Goal: Task Accomplishment & Management: Manage account settings

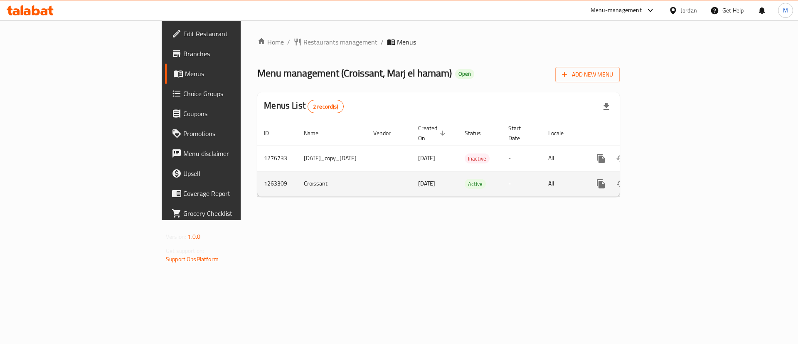
click at [665, 179] on icon "enhanced table" at bounding box center [660, 184] width 10 height 10
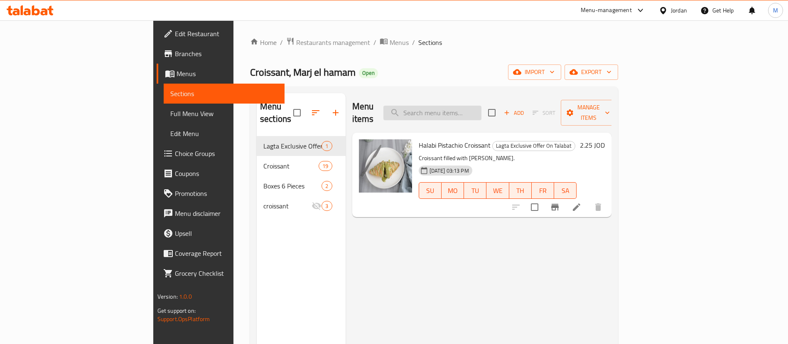
click at [481, 113] on input "search" at bounding box center [432, 113] width 98 height 15
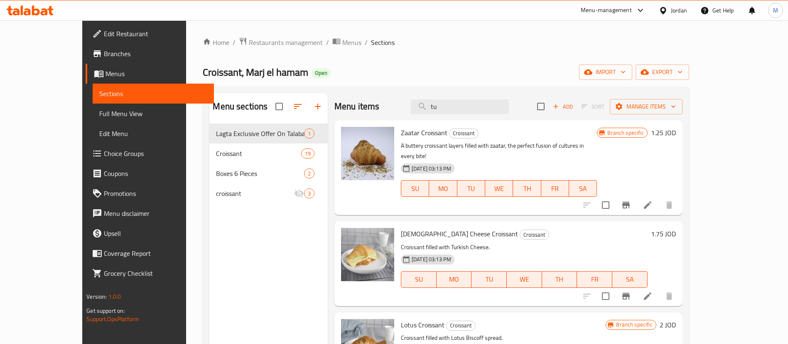
type input "tu"
click at [653, 291] on icon at bounding box center [648, 296] width 10 height 10
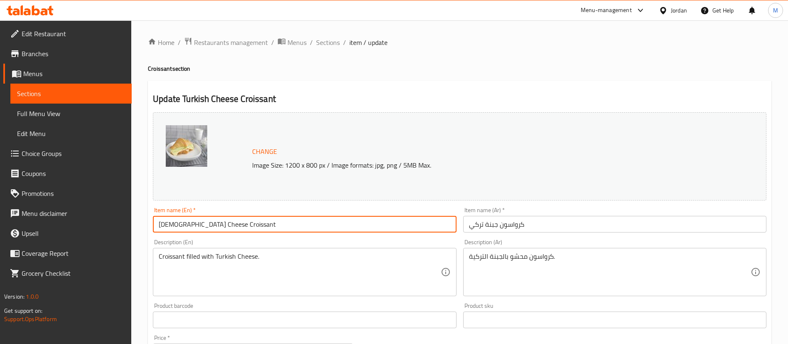
click at [164, 226] on input "[DEMOGRAPHIC_DATA] Cheese Croissant" at bounding box center [304, 224] width 303 height 17
click at [231, 222] on input "Turky Cheese Croissant" at bounding box center [304, 224] width 303 height 17
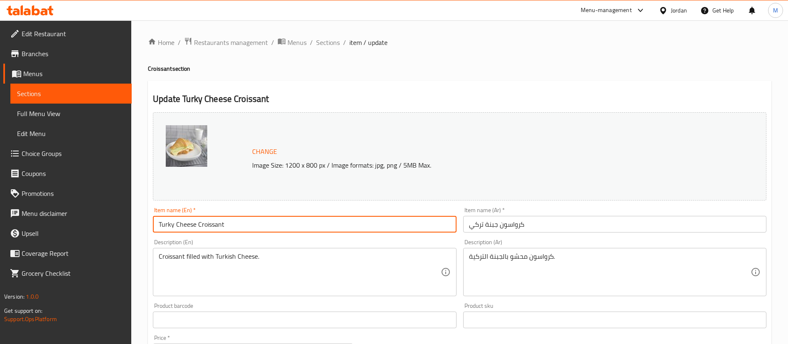
paste input "ey and"
type input "Turkey and Cheese Croissant"
click at [528, 227] on input "كرواسون جبنة تركي" at bounding box center [614, 224] width 303 height 17
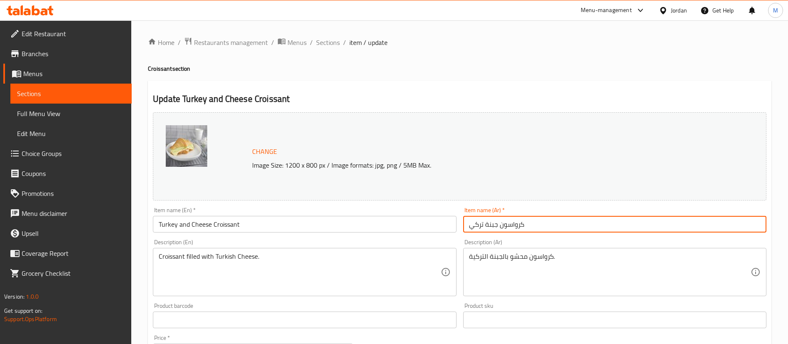
click at [528, 226] on input "كرواسون جبنة تركي" at bounding box center [614, 224] width 303 height 17
paste input "لديك الرومي والجبن"
drag, startPoint x: 526, startPoint y: 225, endPoint x: 490, endPoint y: 226, distance: 35.7
click at [490, 226] on input "كرواسون الديك الرومي والجبن" at bounding box center [614, 224] width 303 height 17
click at [550, 227] on input "كرواسون تيركي والجبن" at bounding box center [614, 224] width 303 height 17
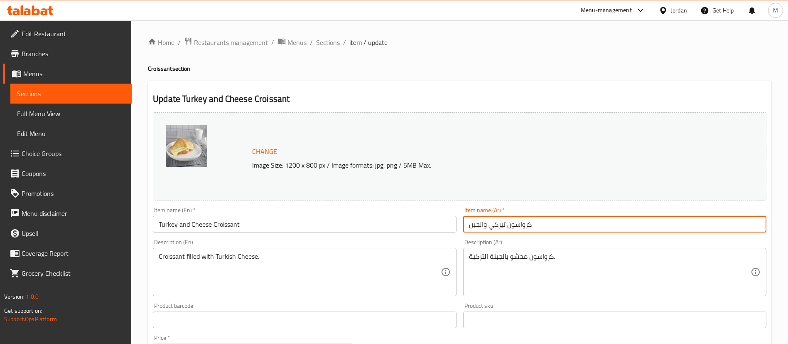
click at [550, 227] on input "كرواسون تيركي والجبن" at bounding box center [614, 224] width 303 height 17
type input "كرواسون تيركي والجبن"
click at [309, 223] on input "Turkey and Cheese Croissant" at bounding box center [304, 224] width 303 height 17
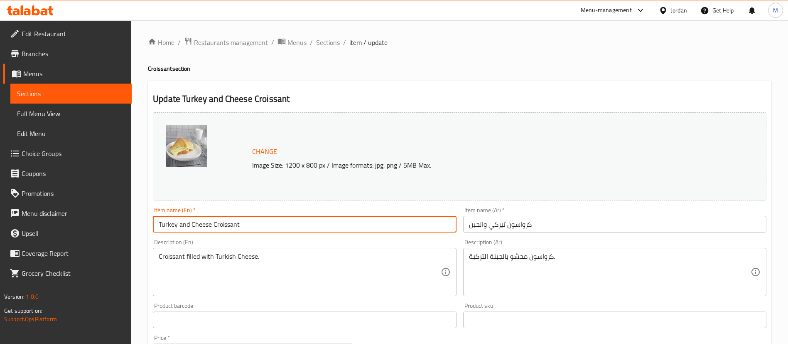
click at [309, 223] on input "Turkey and Cheese Croissant" at bounding box center [304, 224] width 303 height 17
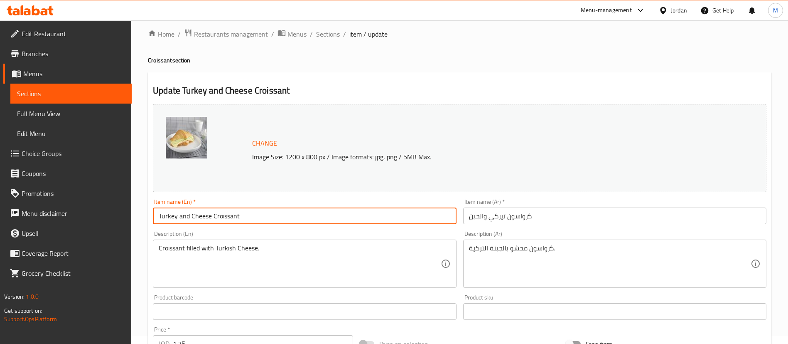
scroll to position [255, 0]
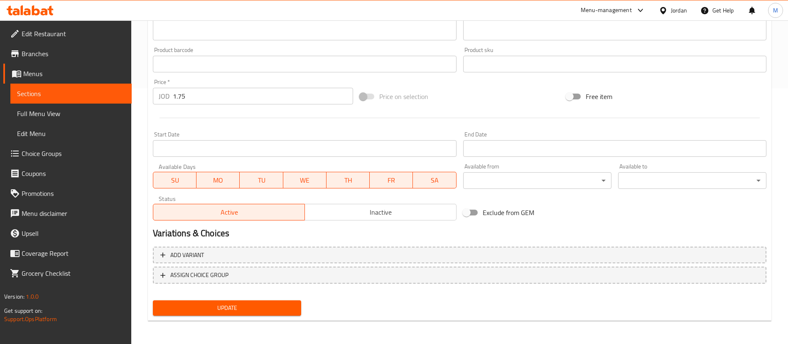
click at [290, 316] on div "Update" at bounding box center [227, 308] width 155 height 22
click at [293, 310] on span "Update" at bounding box center [227, 307] width 135 height 10
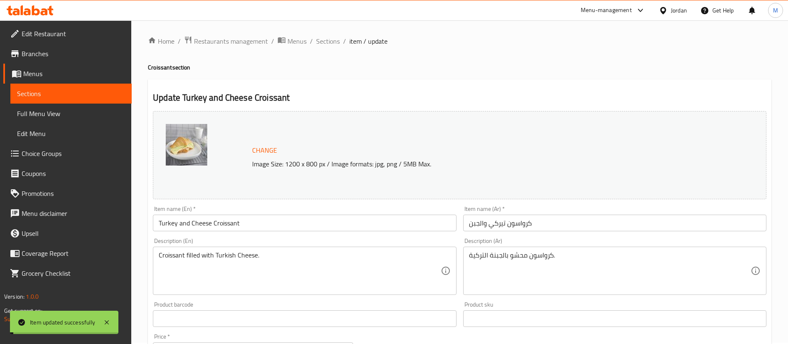
scroll to position [0, 0]
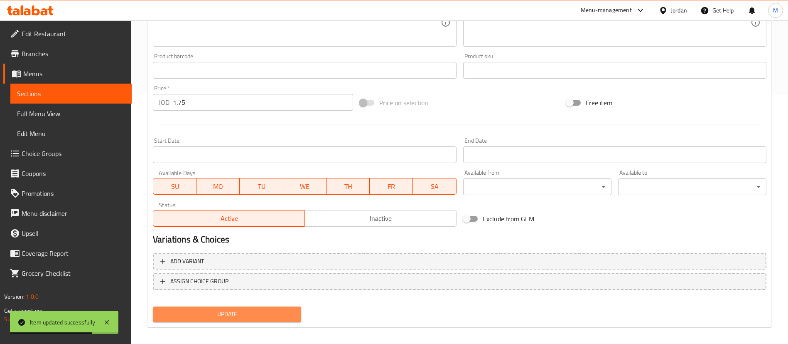
drag, startPoint x: 287, startPoint y: 313, endPoint x: 302, endPoint y: 298, distance: 20.9
click at [287, 313] on span "Update" at bounding box center [227, 314] width 135 height 10
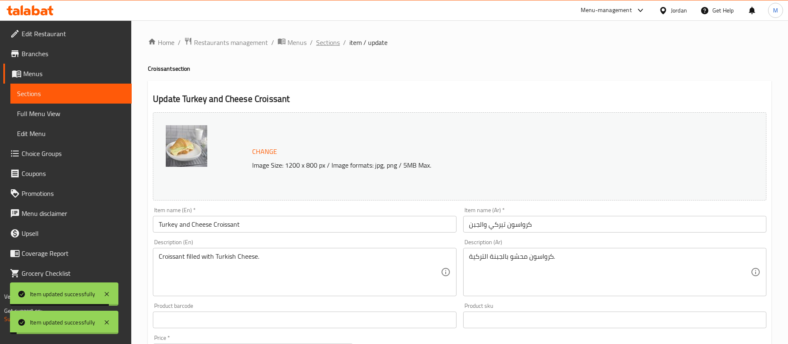
click at [324, 46] on span "Sections" at bounding box center [328, 42] width 24 height 10
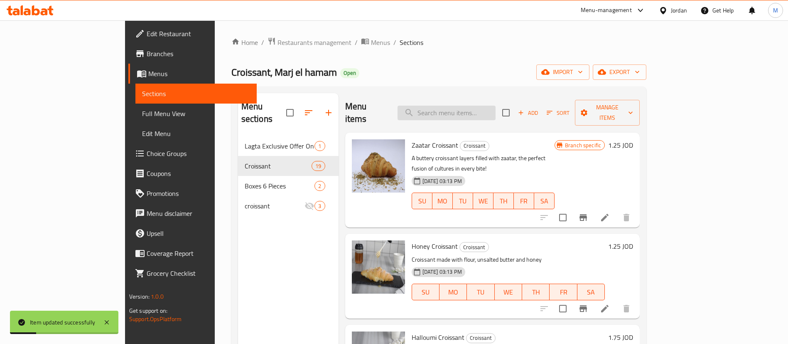
click at [474, 106] on input "search" at bounding box center [447, 113] width 98 height 15
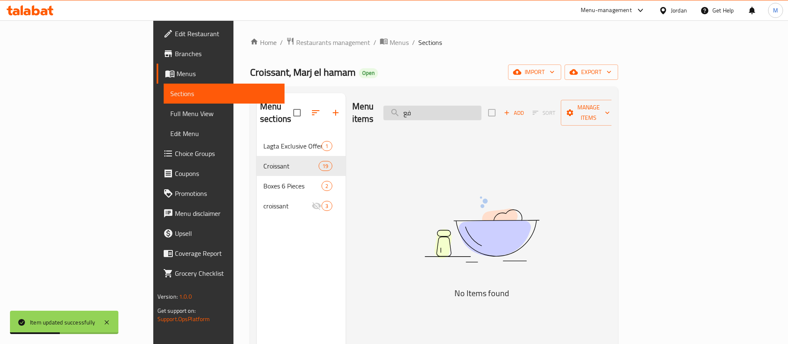
type input "ف"
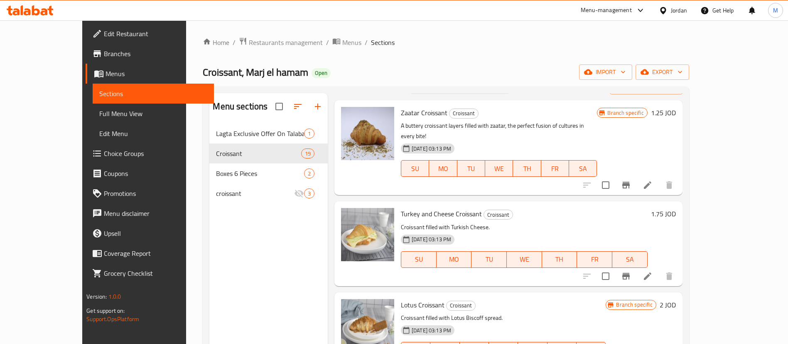
scroll to position [17, 0]
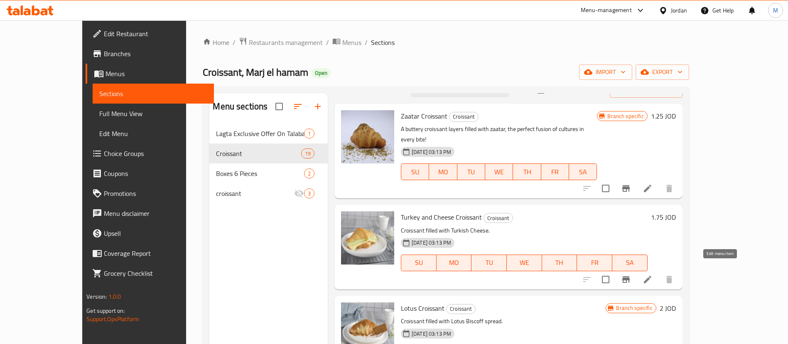
type input "tu"
click at [653, 274] on icon at bounding box center [648, 279] width 10 height 10
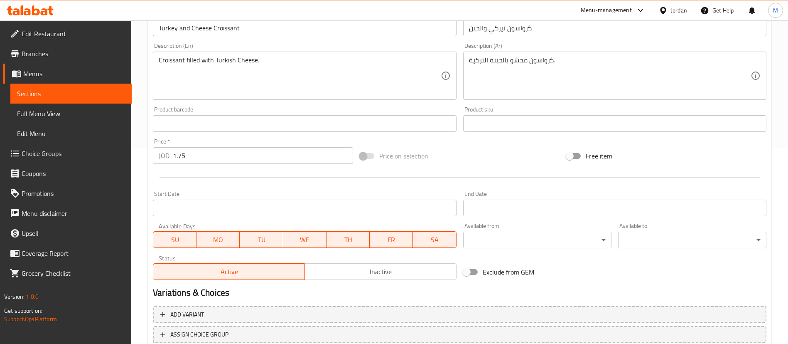
scroll to position [255, 0]
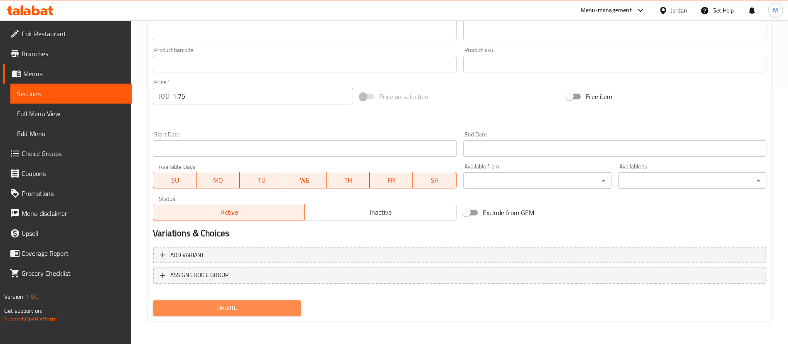
click at [290, 312] on span "Update" at bounding box center [227, 307] width 135 height 10
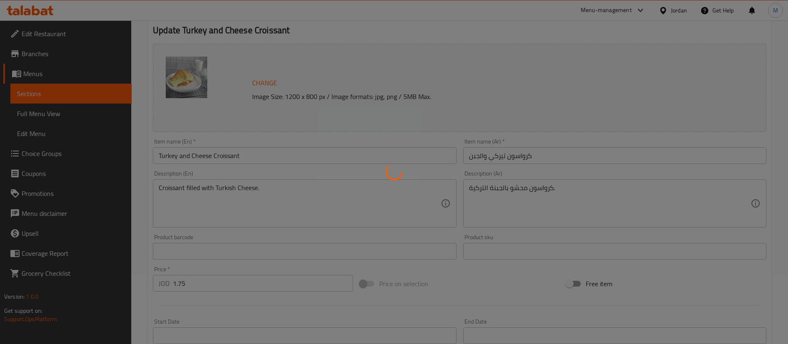
scroll to position [0, 0]
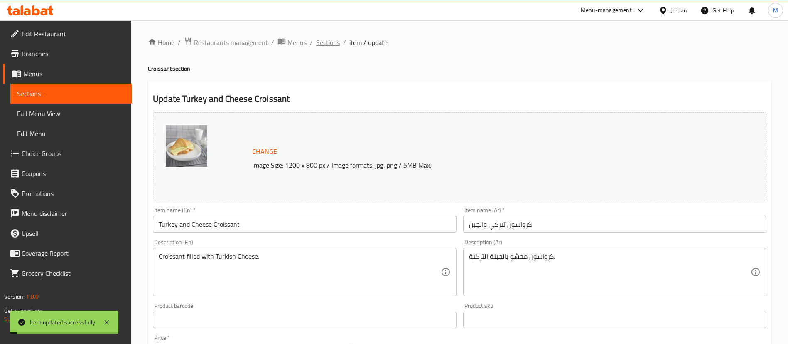
click at [330, 41] on span "Sections" at bounding box center [328, 42] width 24 height 10
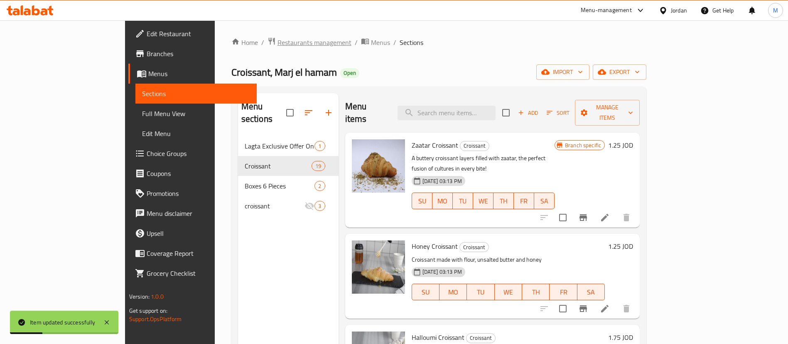
click at [277, 40] on span "Restaurants management" at bounding box center [314, 42] width 74 height 10
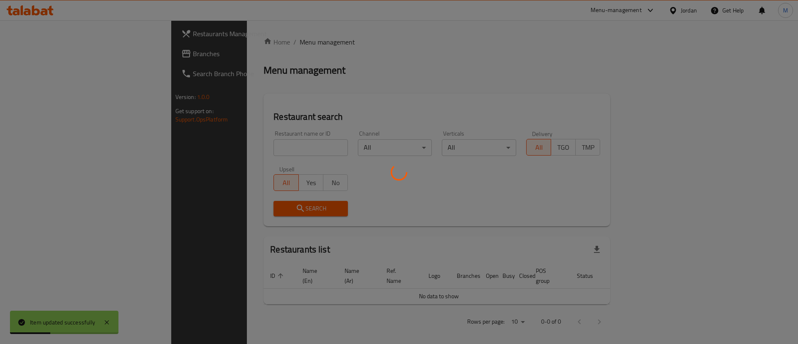
click at [247, 149] on div at bounding box center [399, 172] width 798 height 344
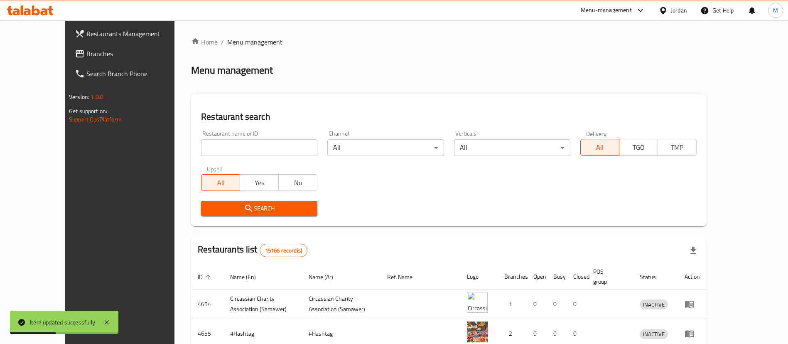
click at [246, 145] on div at bounding box center [394, 172] width 788 height 344
click at [246, 145] on input "search" at bounding box center [259, 147] width 116 height 17
click at [285, 207] on span "Search" at bounding box center [259, 208] width 103 height 10
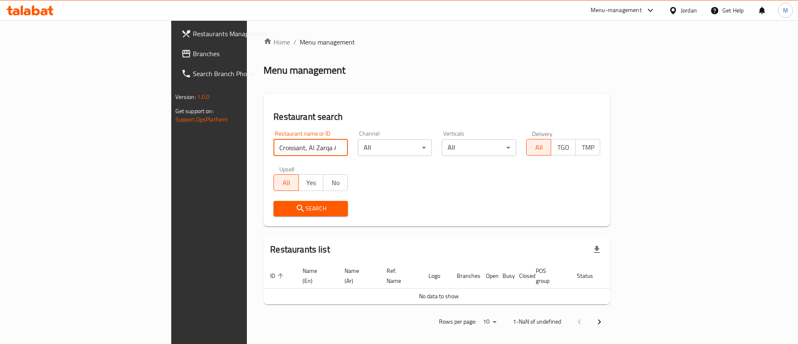
drag, startPoint x: 265, startPoint y: 154, endPoint x: 192, endPoint y: 149, distance: 72.9
click at [273, 149] on input "Croissant, Al Zarqa Al Jadeedeh" at bounding box center [310, 147] width 74 height 17
type input "Croissant"
click button "Search" at bounding box center [310, 208] width 74 height 15
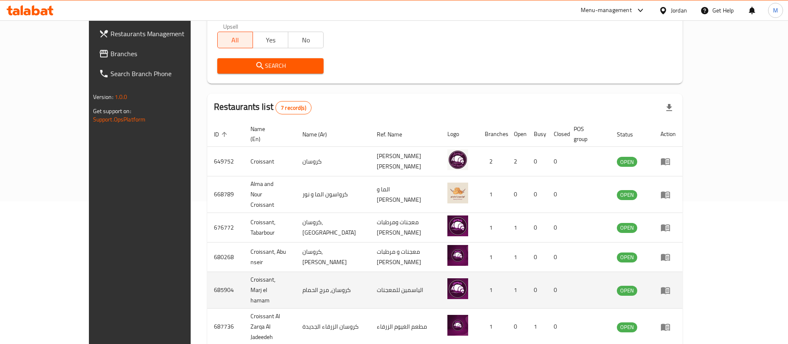
scroll to position [174, 0]
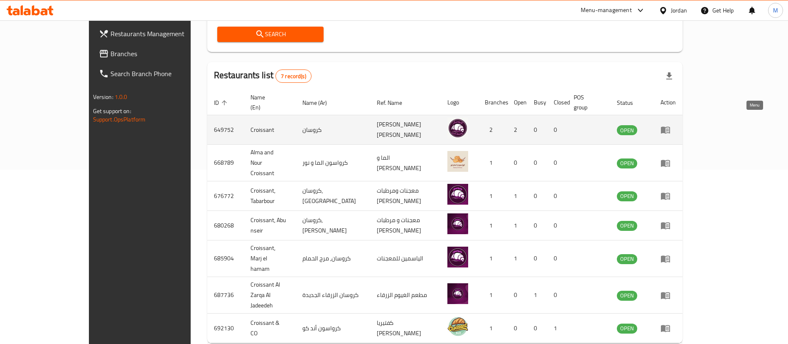
click at [670, 125] on icon "enhanced table" at bounding box center [665, 130] width 10 height 10
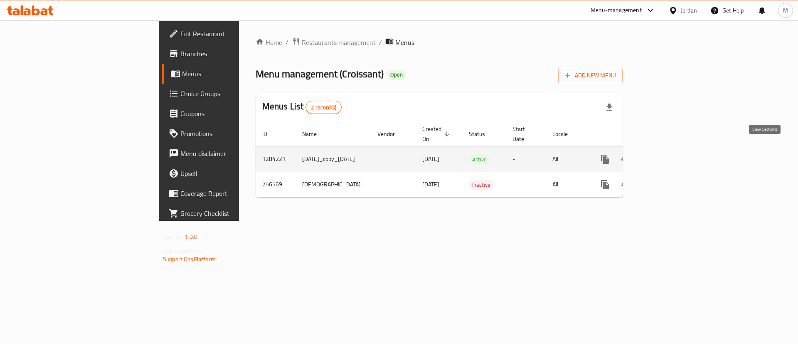
click at [670, 154] on icon "enhanced table" at bounding box center [665, 159] width 10 height 10
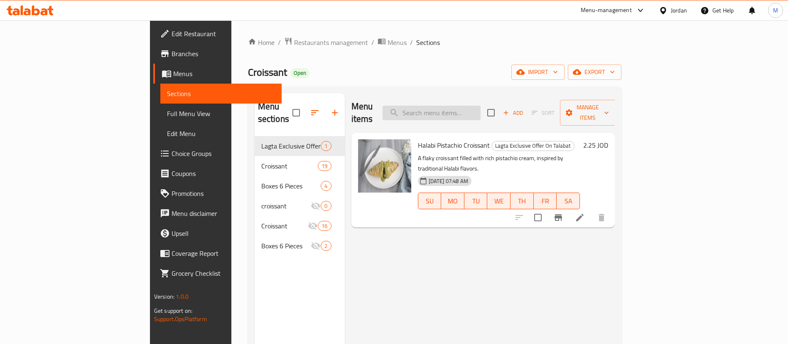
click at [481, 110] on input "search" at bounding box center [432, 113] width 98 height 15
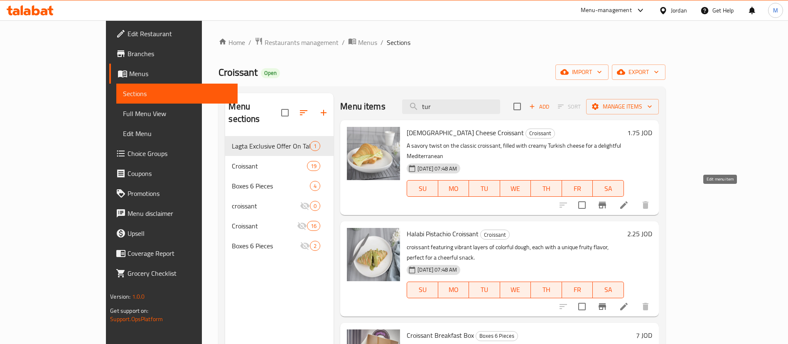
type input "tur"
click at [629, 200] on icon at bounding box center [624, 205] width 10 height 10
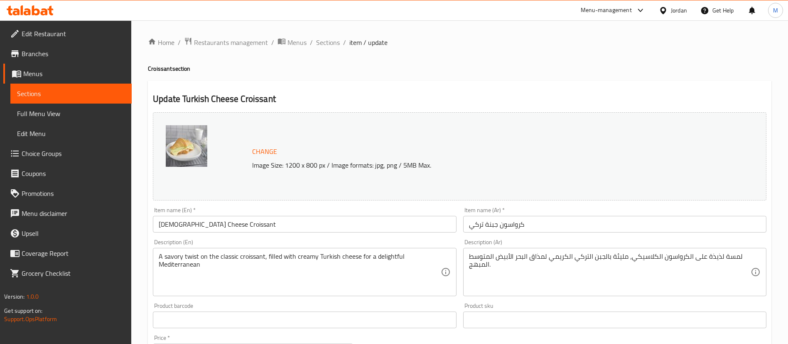
click at [330, 226] on input "[DEMOGRAPHIC_DATA] Cheese Croissant" at bounding box center [304, 224] width 303 height 17
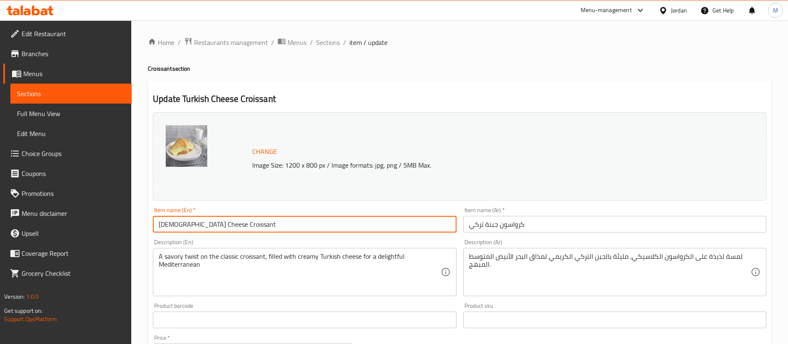
click at [330, 226] on input "[DEMOGRAPHIC_DATA] Cheese Croissant" at bounding box center [304, 224] width 303 height 17
paste input "ey and"
type input "Turkey and Cheese Croissant"
click at [545, 225] on input "كرواسون جبنة تركي" at bounding box center [614, 224] width 303 height 17
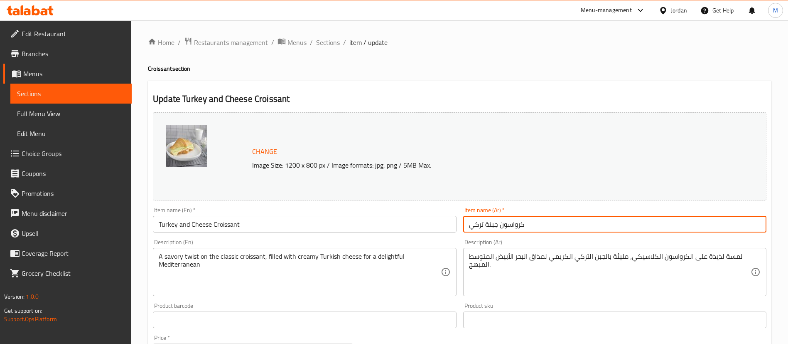
click at [545, 225] on input "كرواسون جبنة تركي" at bounding box center [614, 224] width 303 height 17
paste input "يركي والجبن"
type input "كرواسون تيركي والجبن"
click at [430, 77] on div "Home / Restaurants management / Menus / Sections / item / update Croissant sect…" at bounding box center [459, 309] width 623 height 545
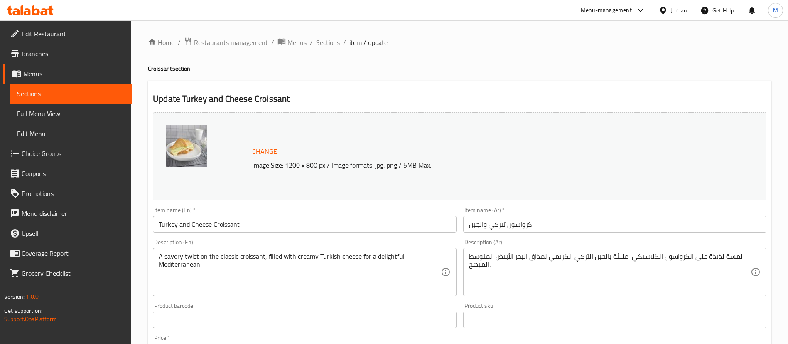
click at [324, 40] on span "Sections" at bounding box center [328, 42] width 24 height 10
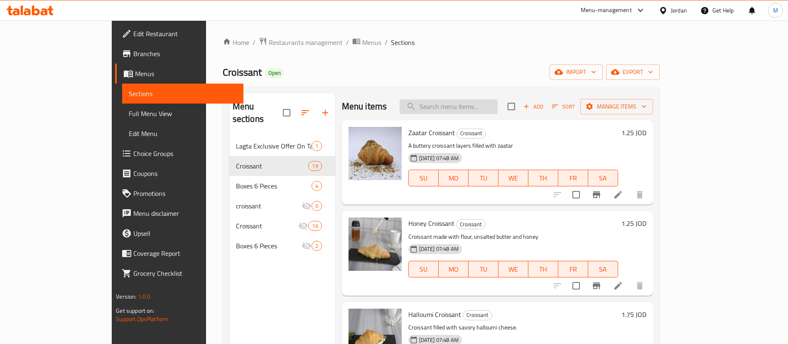
click at [487, 106] on input "search" at bounding box center [449, 106] width 98 height 15
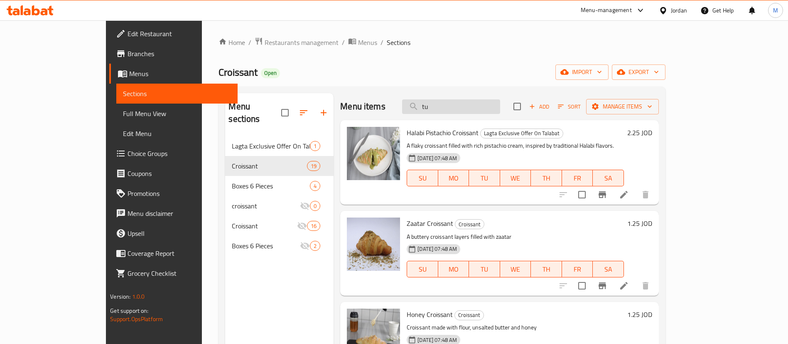
type input "tur"
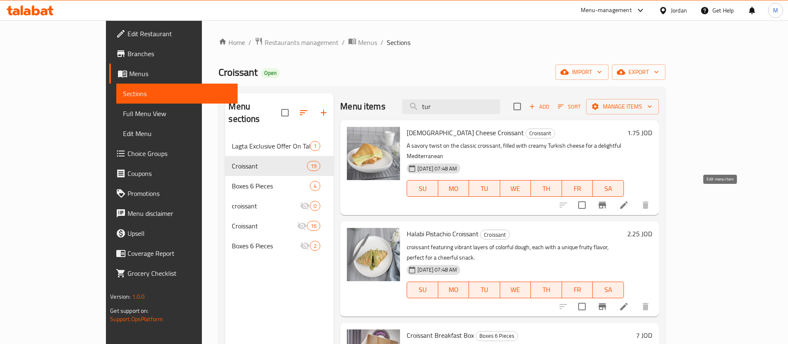
click at [629, 200] on icon at bounding box center [624, 205] width 10 height 10
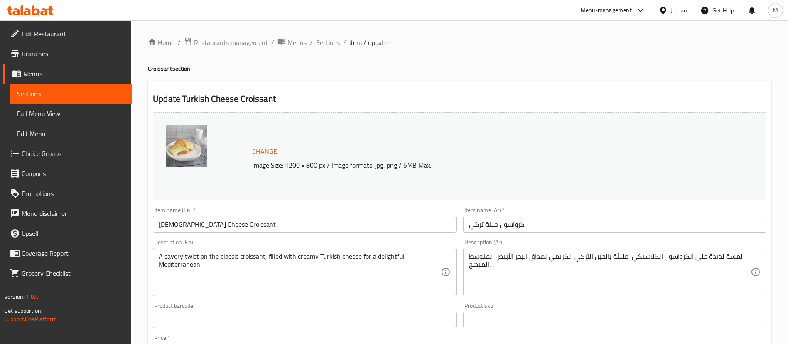
click at [501, 226] on input "كرواسون جبنة تركي" at bounding box center [614, 224] width 303 height 17
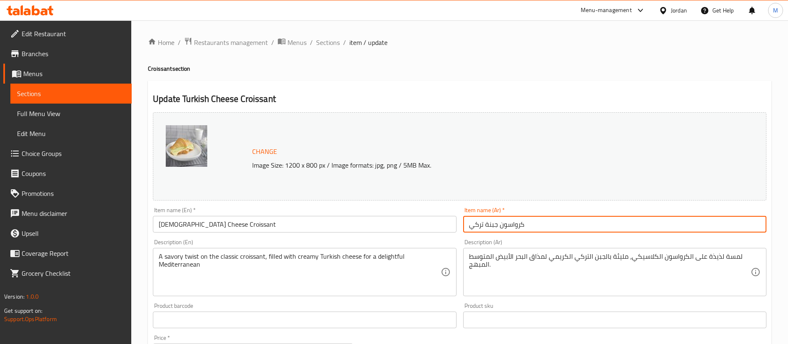
click at [501, 226] on input "كرواسون جبنة تركي" at bounding box center [614, 224] width 303 height 17
paste input "يركي والجبن"
type input "كرواسون تيركي والجبن"
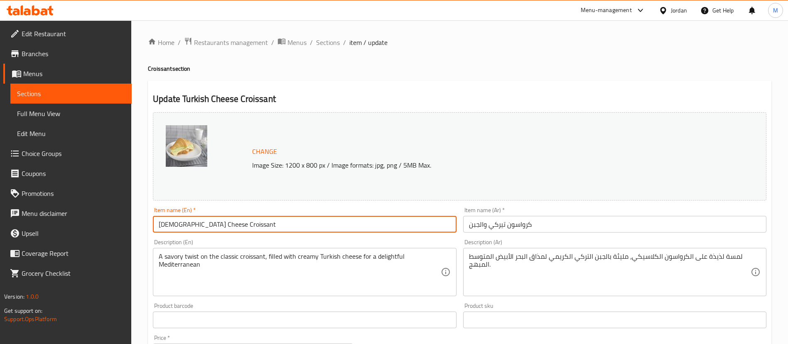
click at [365, 218] on input "[DEMOGRAPHIC_DATA] Cheese Croissant" at bounding box center [304, 224] width 303 height 17
paste input "ey and"
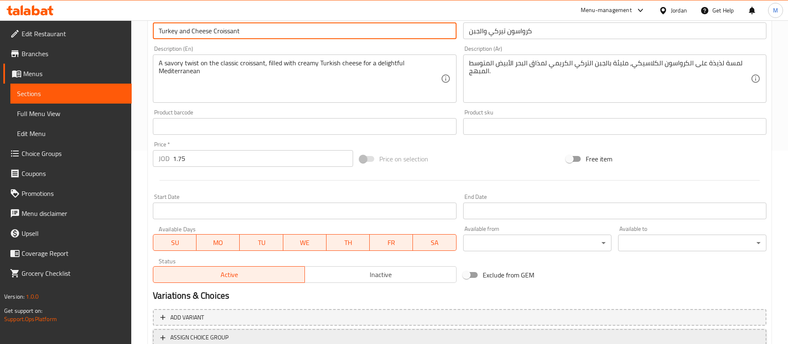
scroll to position [255, 0]
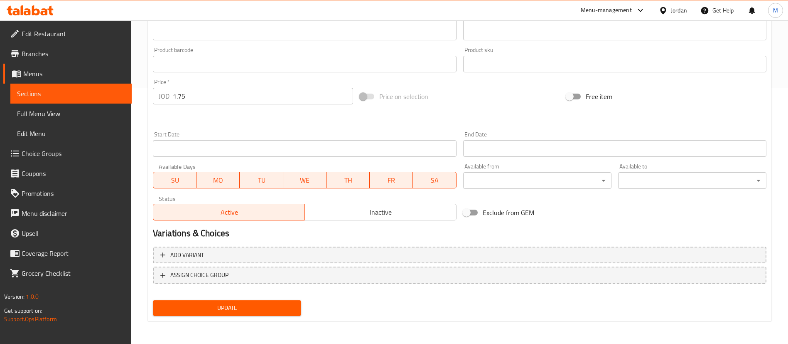
type input "Turkey and Cheese Croissant"
click at [296, 308] on button "Update" at bounding box center [227, 307] width 148 height 15
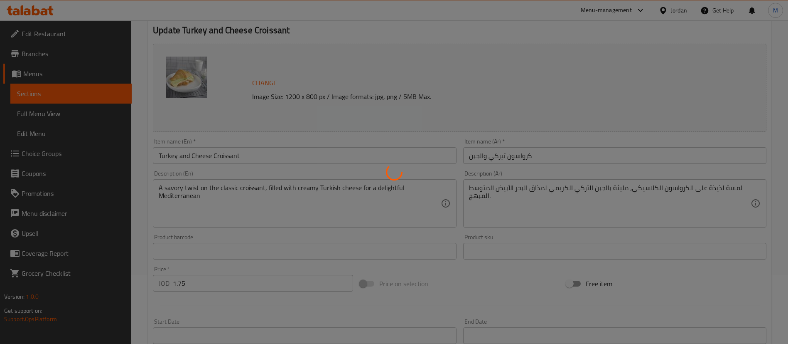
scroll to position [0, 0]
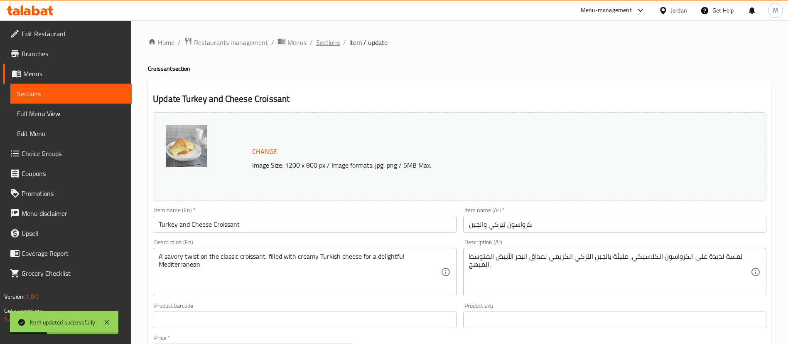
click at [331, 44] on span "Sections" at bounding box center [328, 42] width 24 height 10
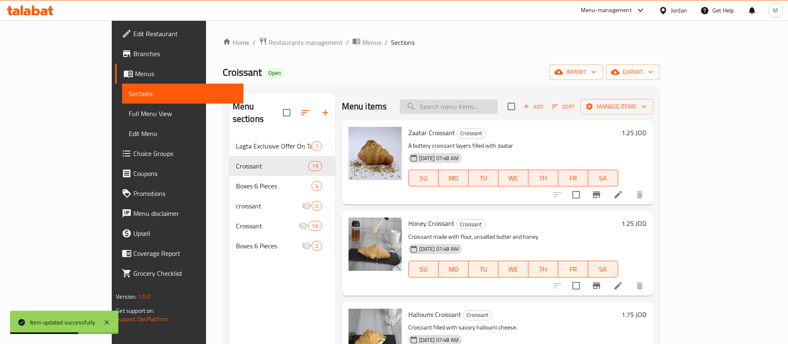
click at [485, 106] on input "search" at bounding box center [449, 106] width 98 height 15
type input "tu"
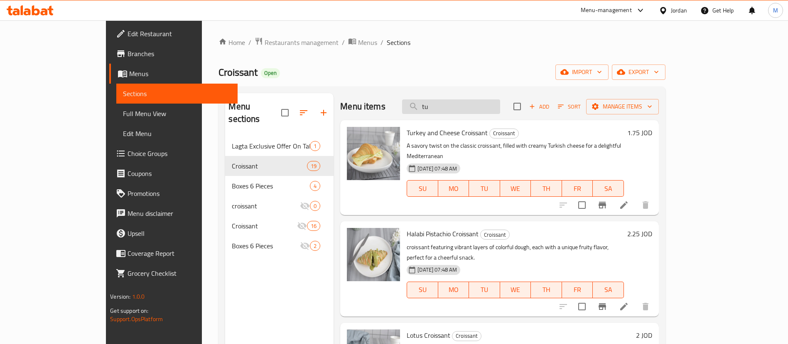
click at [466, 101] on input "tu" at bounding box center [451, 106] width 98 height 15
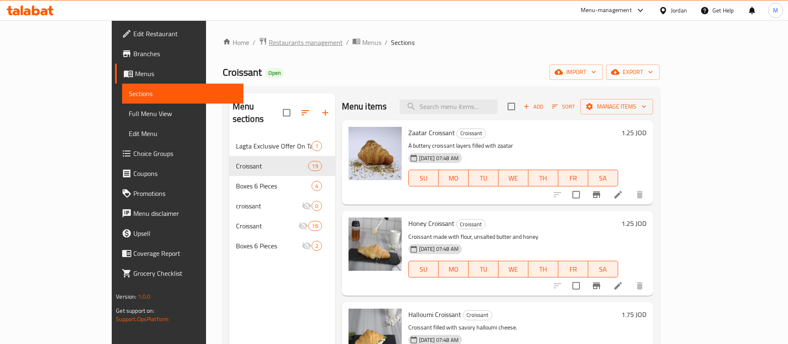
click at [269, 42] on span "Restaurants management" at bounding box center [306, 42] width 74 height 10
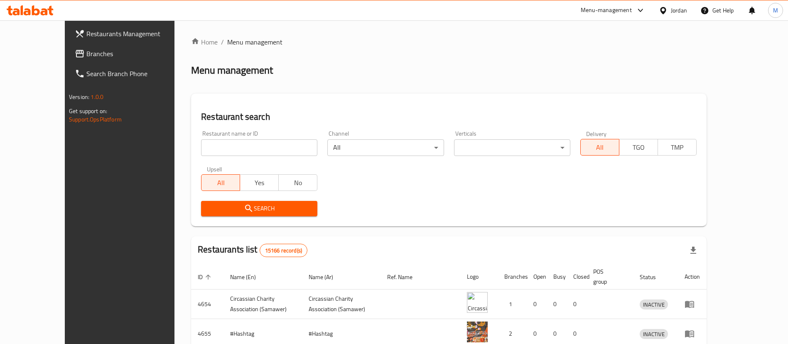
click at [270, 146] on input "search" at bounding box center [259, 147] width 116 height 17
type input "Croissant"
click at [266, 204] on span "Search" at bounding box center [259, 208] width 103 height 10
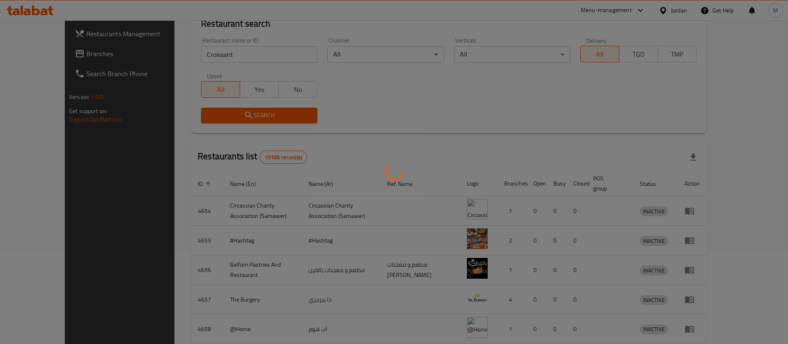
scroll to position [125, 0]
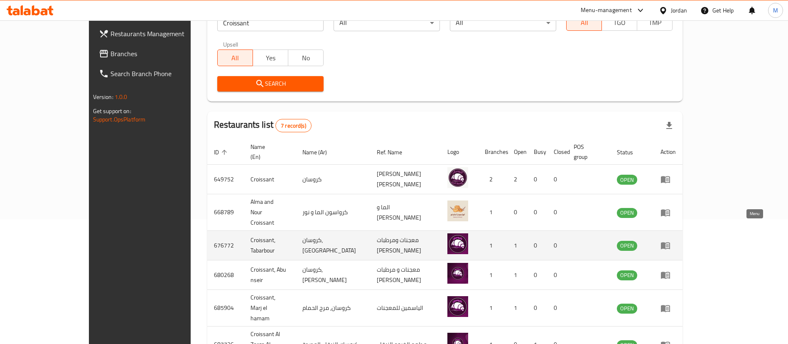
click at [670, 240] on icon "enhanced table" at bounding box center [665, 245] width 10 height 10
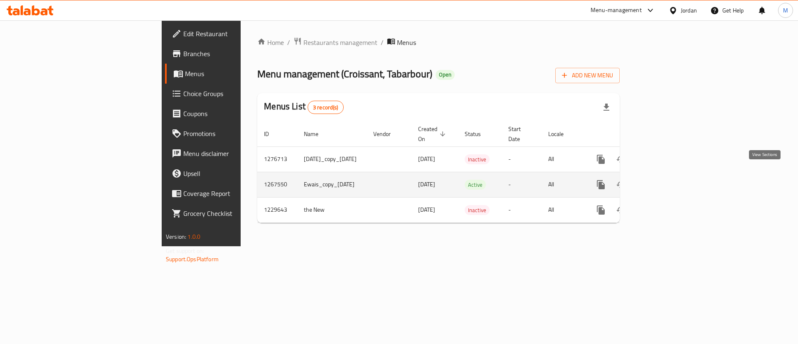
click at [665, 179] on icon "enhanced table" at bounding box center [660, 184] width 10 height 10
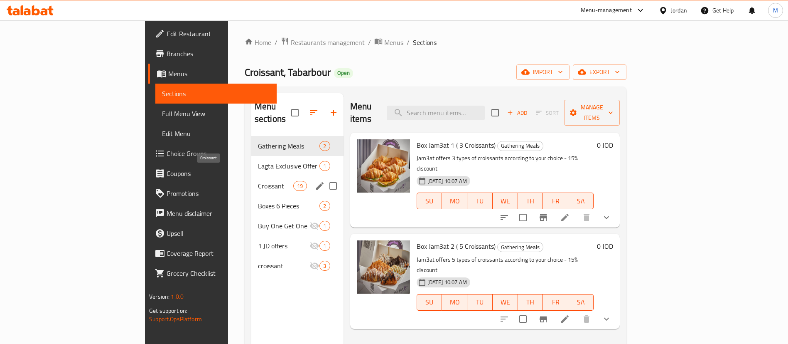
click at [258, 181] on span "Croissant" at bounding box center [275, 186] width 35 height 10
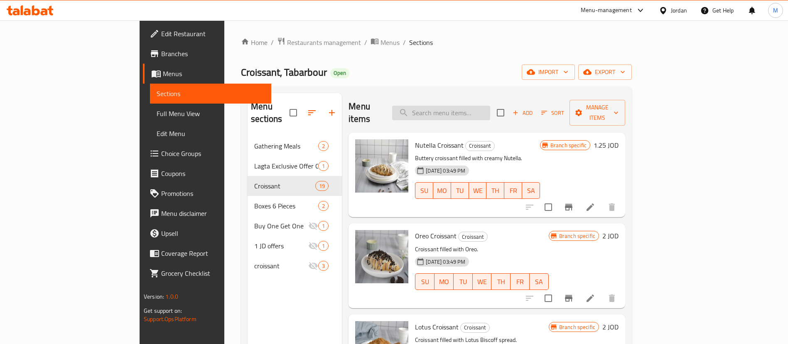
click at [490, 111] on input "search" at bounding box center [441, 113] width 98 height 15
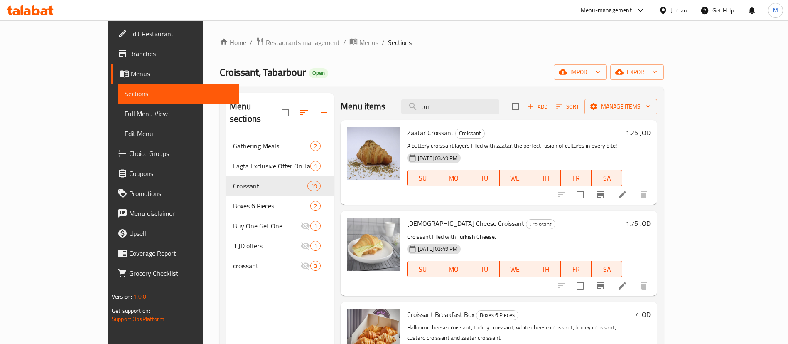
type input "tur"
click at [626, 287] on icon at bounding box center [622, 285] width 7 height 7
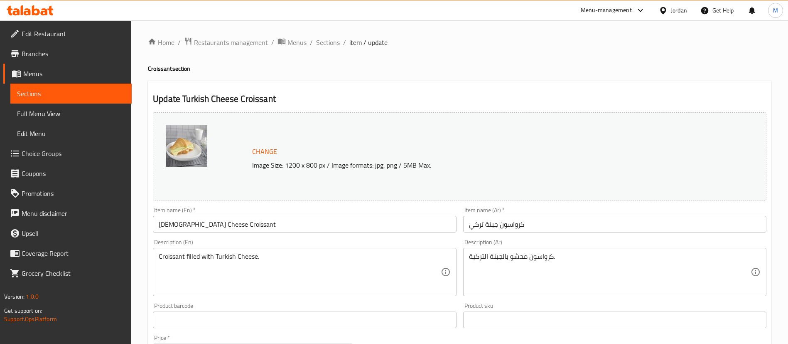
click at [238, 226] on input "[DEMOGRAPHIC_DATA] Cheese Croissant" at bounding box center [304, 224] width 303 height 17
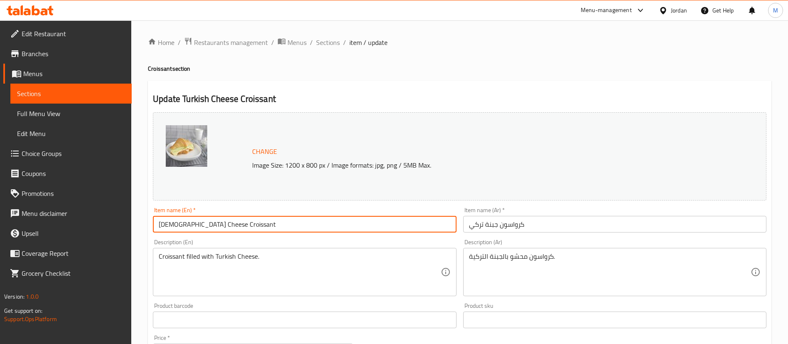
click at [238, 226] on input "[DEMOGRAPHIC_DATA] Cheese Croissant" at bounding box center [304, 224] width 303 height 17
paste input "ey and"
type input "Turkey and Cheese Croissant"
click at [535, 230] on input "كرواسون جبنة تركي" at bounding box center [614, 224] width 303 height 17
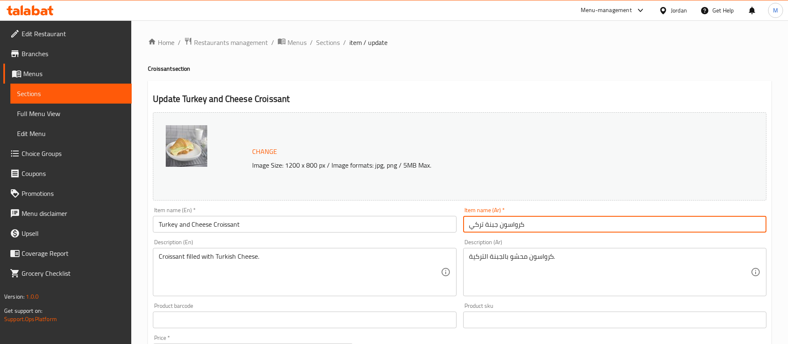
click at [535, 230] on input "كرواسون جبنة تركي" at bounding box center [614, 224] width 303 height 17
paste input "يركي والجبن"
type input "كرواسون تيركي والجبن"
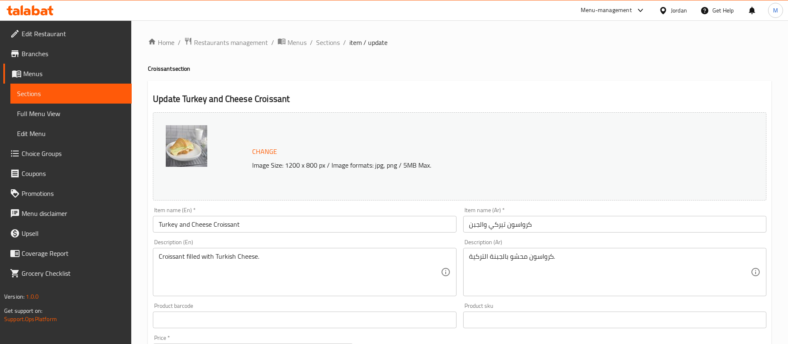
click at [397, 78] on div "Home / Restaurants management / Menus / Sections / item / update Croissant sect…" at bounding box center [459, 309] width 623 height 545
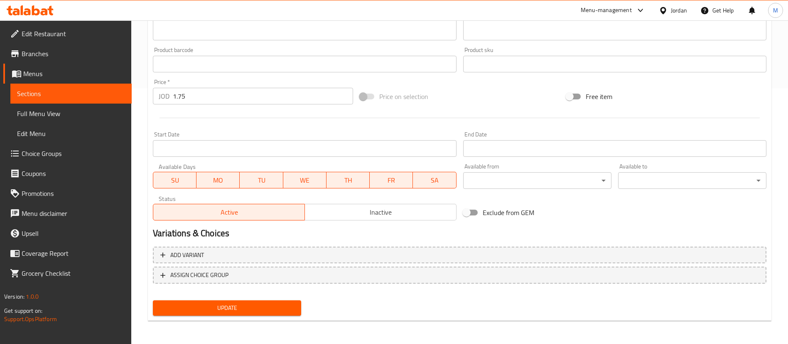
click at [281, 312] on span "Update" at bounding box center [227, 307] width 135 height 10
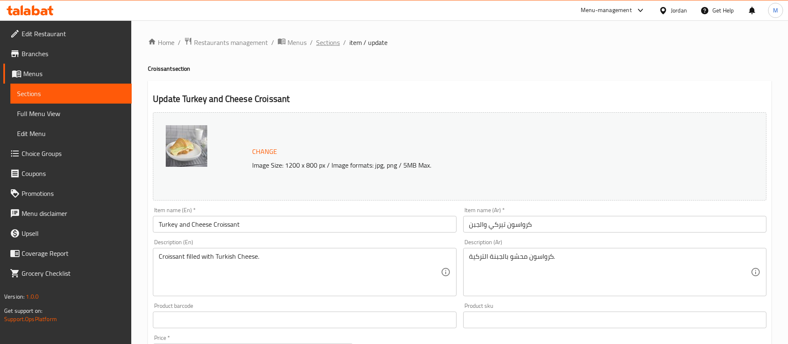
click at [330, 41] on span "Sections" at bounding box center [328, 42] width 24 height 10
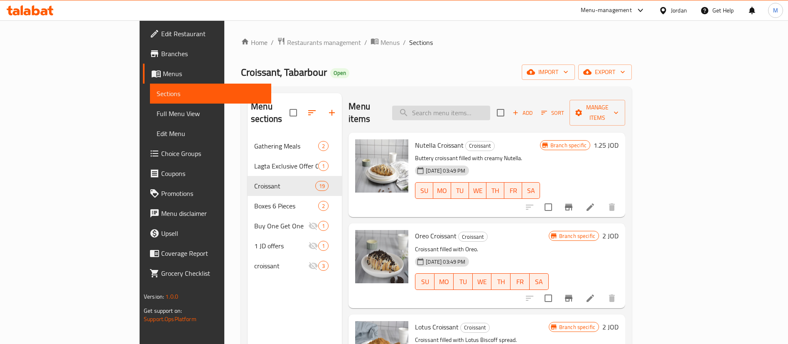
click at [490, 110] on input "search" at bounding box center [441, 113] width 98 height 15
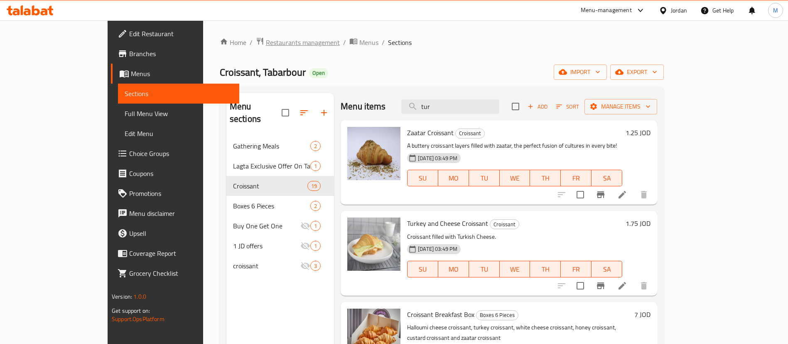
type input "tur"
click at [266, 46] on span "Restaurants management" at bounding box center [303, 42] width 74 height 10
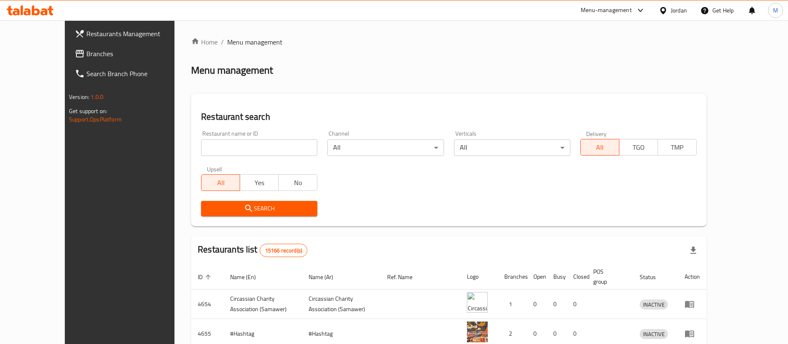
click at [209, 150] on input "search" at bounding box center [259, 147] width 116 height 17
type input "Croissant"
click at [268, 210] on span "Search" at bounding box center [259, 208] width 103 height 10
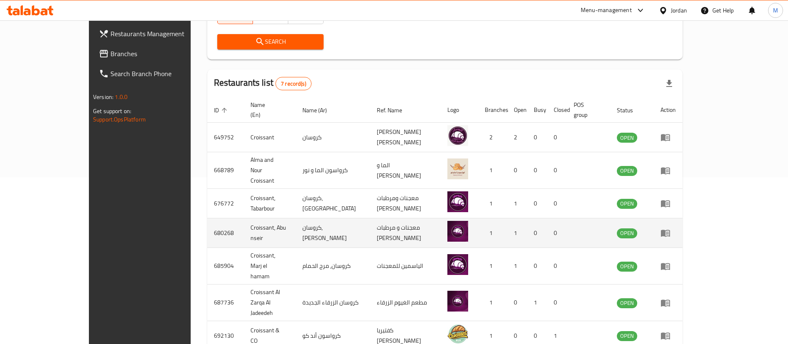
scroll to position [174, 0]
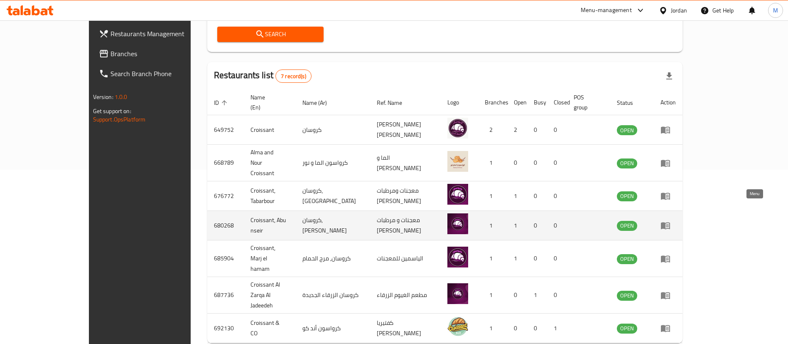
click at [670, 222] on icon "enhanced table" at bounding box center [665, 225] width 9 height 7
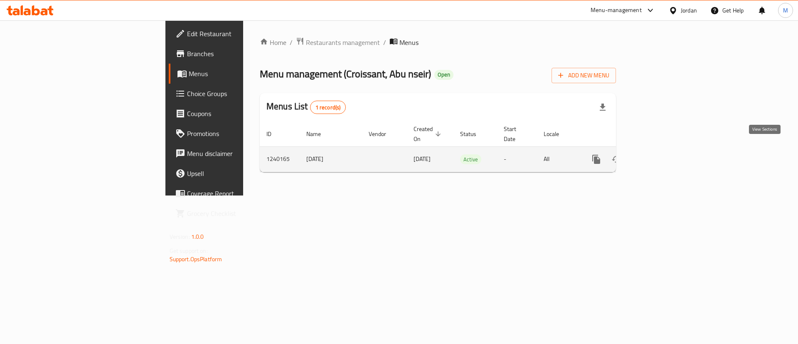
click at [661, 154] on icon "enhanced table" at bounding box center [656, 159] width 10 height 10
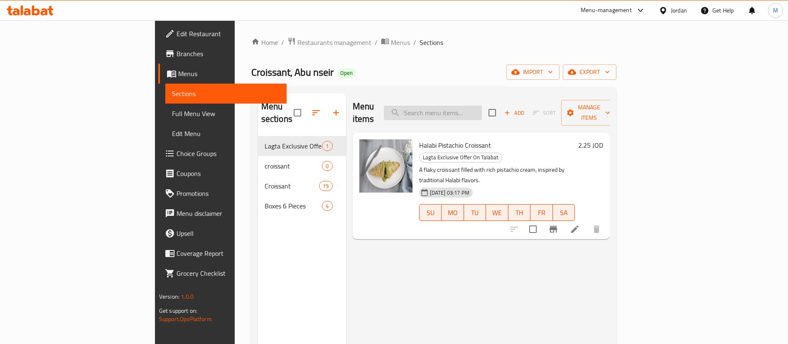
click at [465, 107] on input "search" at bounding box center [433, 113] width 98 height 15
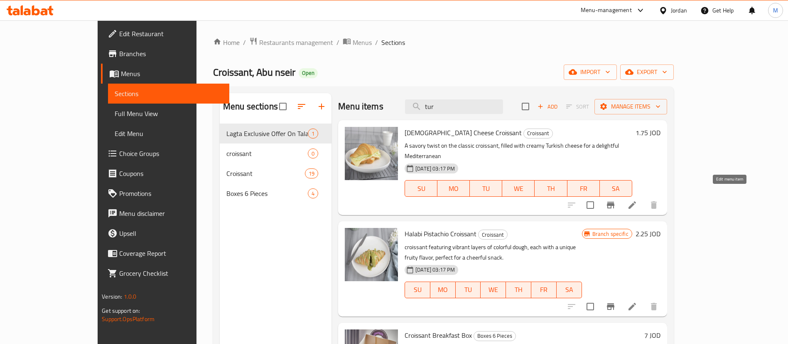
type input "tur"
click at [637, 200] on icon at bounding box center [632, 205] width 10 height 10
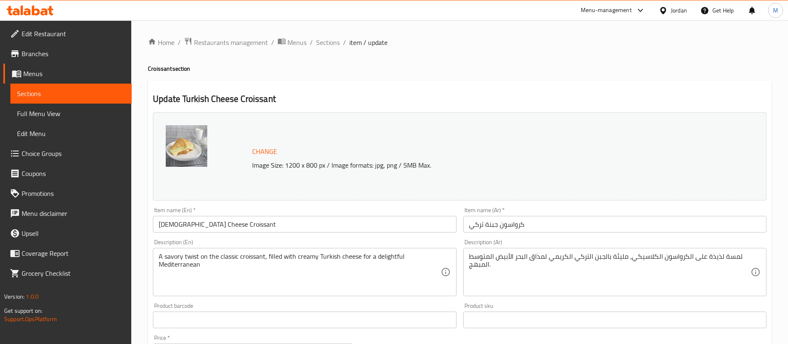
click at [320, 220] on input "[DEMOGRAPHIC_DATA] Cheese Croissant" at bounding box center [304, 224] width 303 height 17
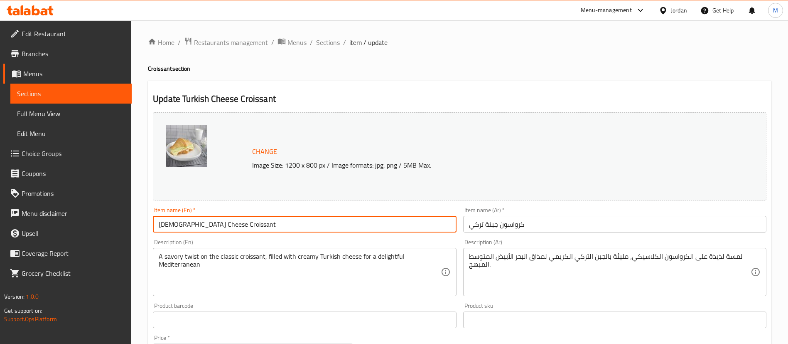
click at [320, 220] on input "[DEMOGRAPHIC_DATA] Cheese Croissant" at bounding box center [304, 224] width 303 height 17
paste input "ey and"
type input "Turkey and Cheese Croissant"
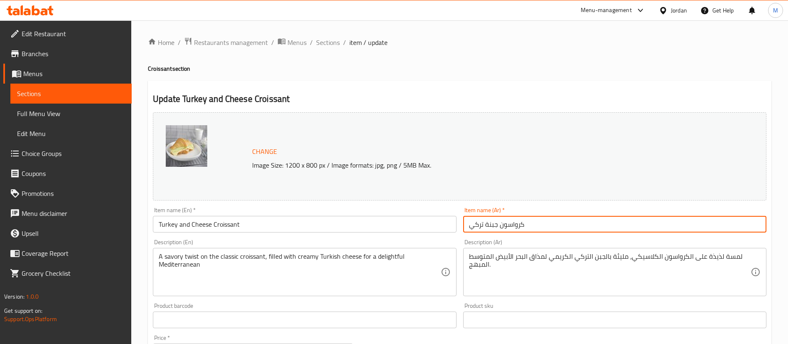
click at [528, 221] on input "كرواسون جبنة تركي" at bounding box center [614, 224] width 303 height 17
paste input "يركي والجبن"
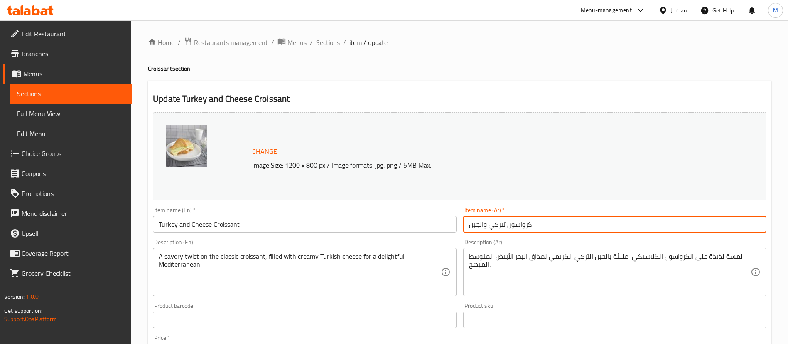
type input "كرواسون تيركي والجبن"
click at [423, 72] on h4 "Croissant section" at bounding box center [459, 68] width 623 height 8
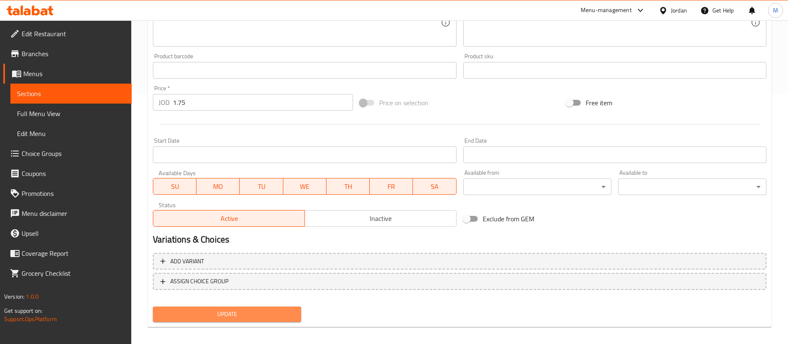
click at [283, 309] on span "Update" at bounding box center [227, 314] width 135 height 10
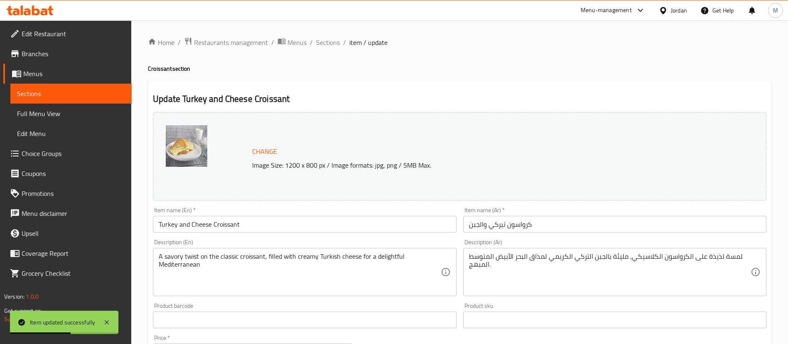
drag, startPoint x: 330, startPoint y: 42, endPoint x: 339, endPoint y: 55, distance: 15.2
click at [330, 42] on span "Sections" at bounding box center [328, 42] width 24 height 10
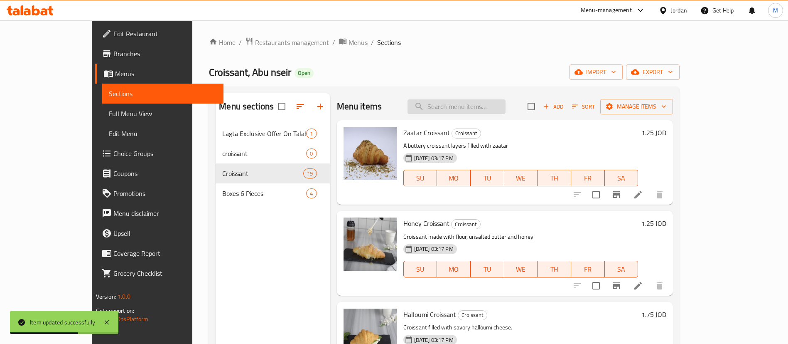
click at [472, 108] on input "search" at bounding box center [456, 106] width 98 height 15
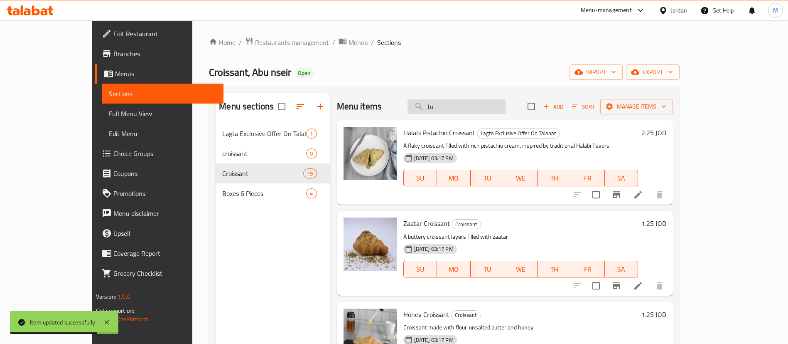
type input "tur"
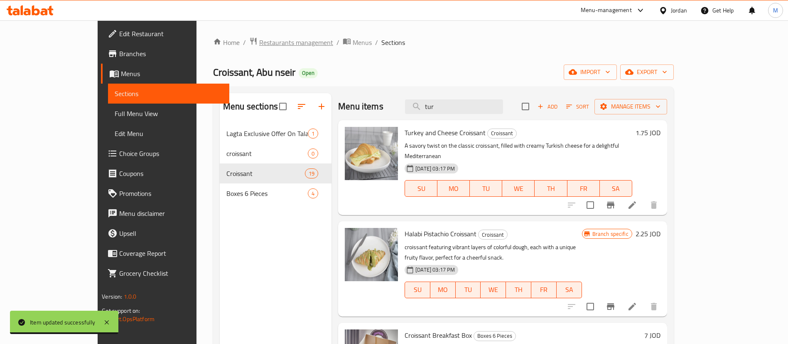
click at [259, 41] on span "Restaurants management" at bounding box center [296, 42] width 74 height 10
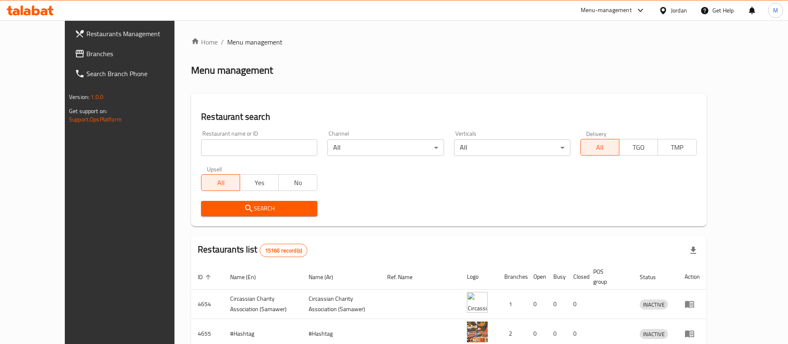
click at [236, 142] on input "search" at bounding box center [259, 147] width 116 height 17
type input "Croissant"
click at [274, 200] on div "Search" at bounding box center [259, 208] width 126 height 25
click at [277, 206] on span "Search" at bounding box center [259, 208] width 103 height 10
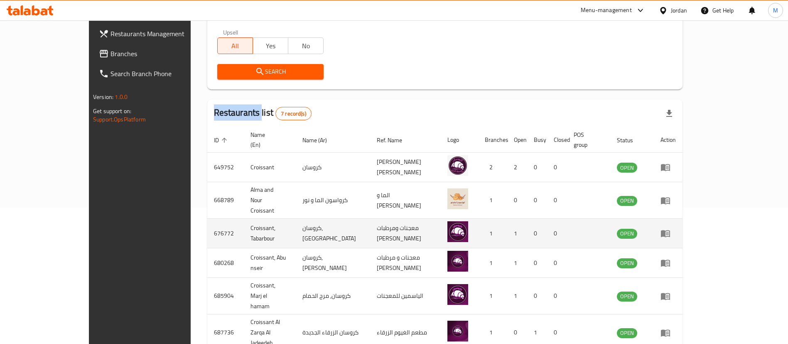
scroll to position [174, 0]
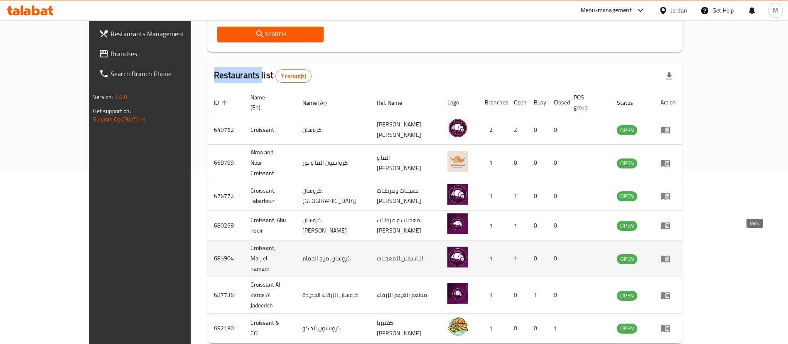
click at [670, 253] on icon "enhanced table" at bounding box center [665, 258] width 10 height 10
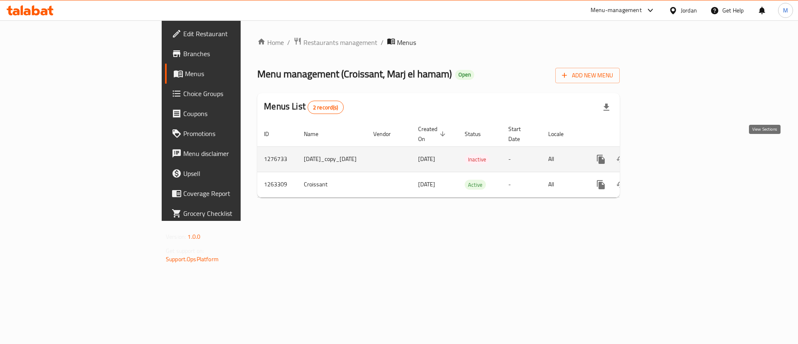
click at [665, 154] on icon "enhanced table" at bounding box center [660, 159] width 10 height 10
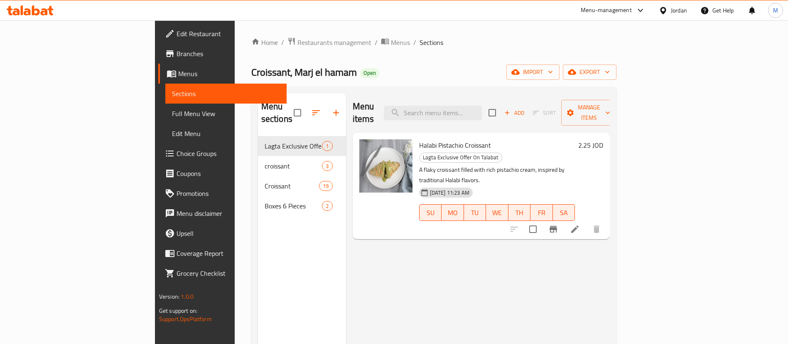
click at [391, 44] on span "Menus" at bounding box center [400, 42] width 19 height 10
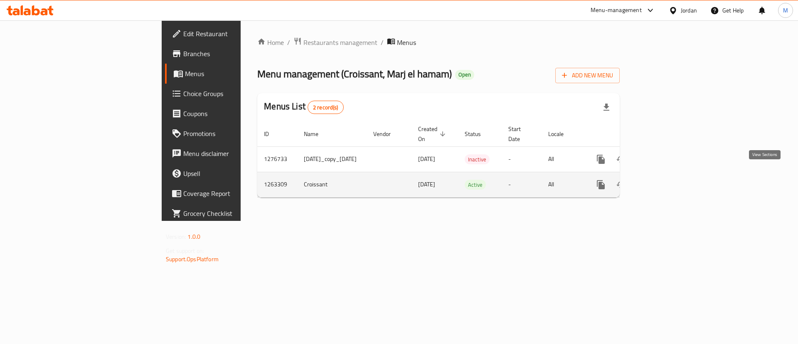
click at [665, 179] on icon "enhanced table" at bounding box center [660, 184] width 10 height 10
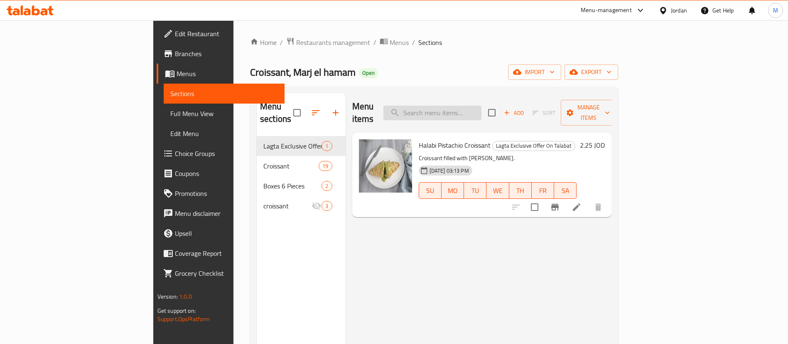
click at [466, 112] on input "search" at bounding box center [432, 113] width 98 height 15
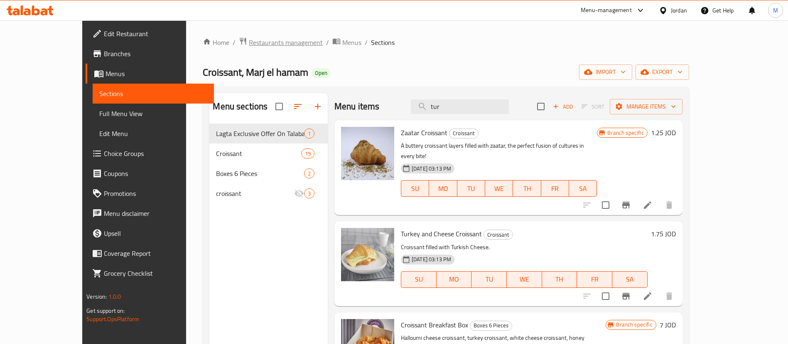
type input "tur"
click at [249, 46] on span "Restaurants management" at bounding box center [286, 42] width 74 height 10
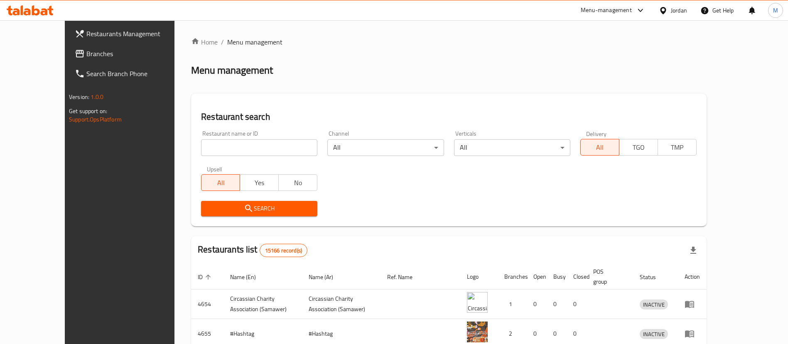
click at [234, 146] on input "search" at bounding box center [259, 147] width 116 height 17
type input "Croissant"
click at [260, 207] on span "Search" at bounding box center [259, 208] width 103 height 10
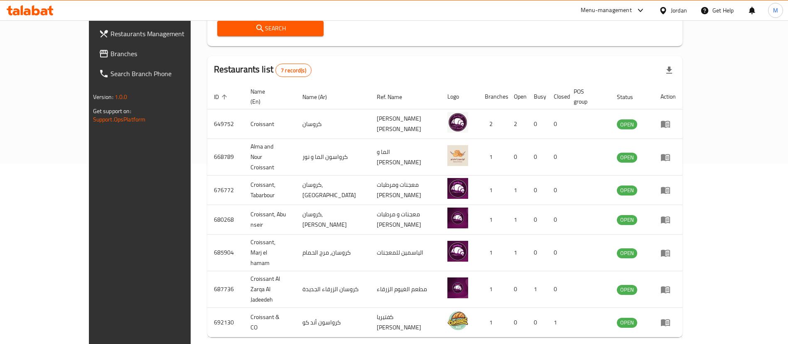
scroll to position [187, 0]
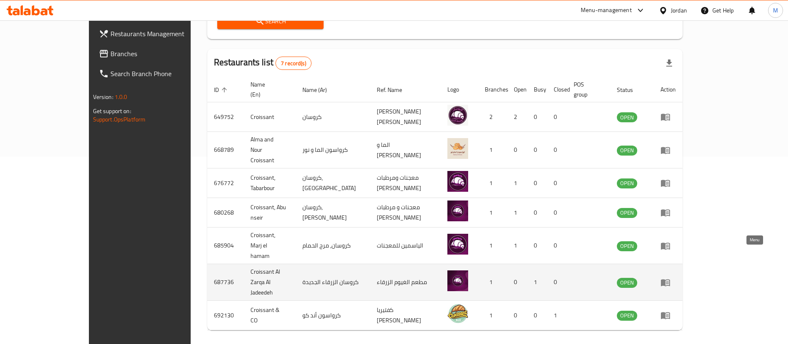
click at [670, 277] on icon "enhanced table" at bounding box center [665, 282] width 10 height 10
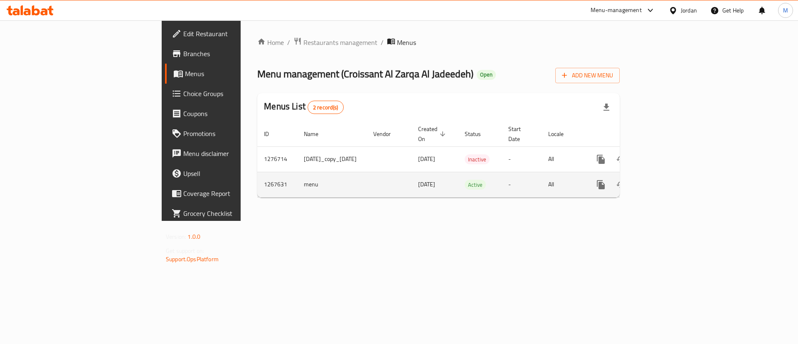
click at [677, 178] on td "enhanced table" at bounding box center [630, 184] width 93 height 25
click at [670, 179] on link "enhanced table" at bounding box center [660, 184] width 20 height 20
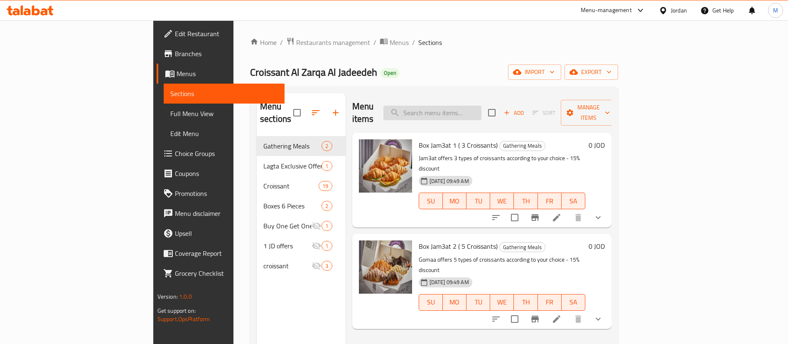
click at [481, 108] on input "search" at bounding box center [432, 113] width 98 height 15
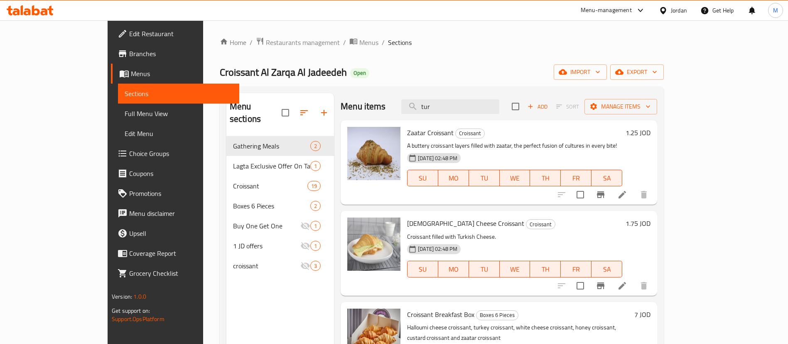
type input "tur"
click at [627, 287] on icon at bounding box center [622, 285] width 10 height 10
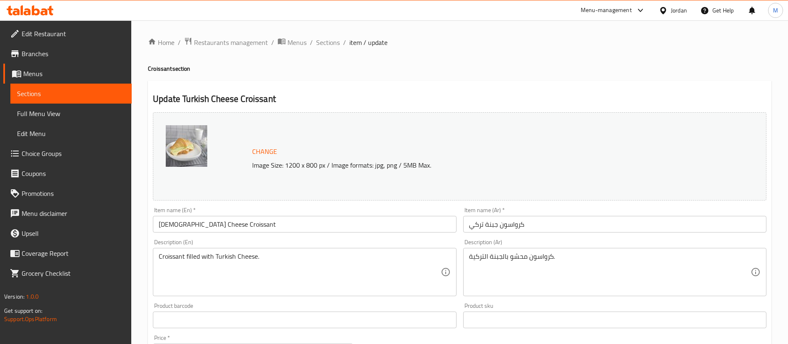
click at [341, 225] on input "[DEMOGRAPHIC_DATA] Cheese Croissant" at bounding box center [304, 224] width 303 height 17
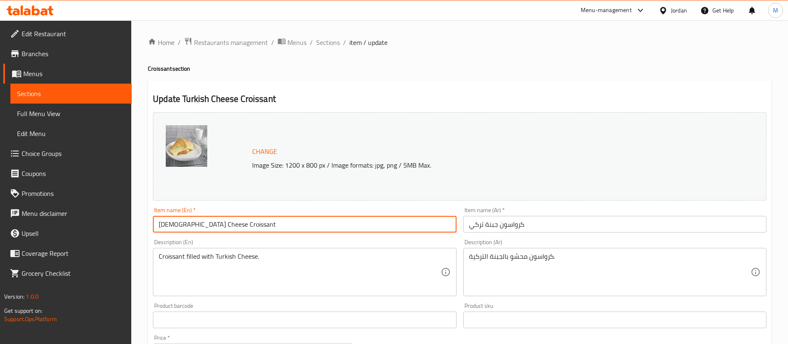
click at [341, 225] on input "[DEMOGRAPHIC_DATA] Cheese Croissant" at bounding box center [304, 224] width 303 height 17
paste input "ey and"
type input "Turkey and Cheese Croissant"
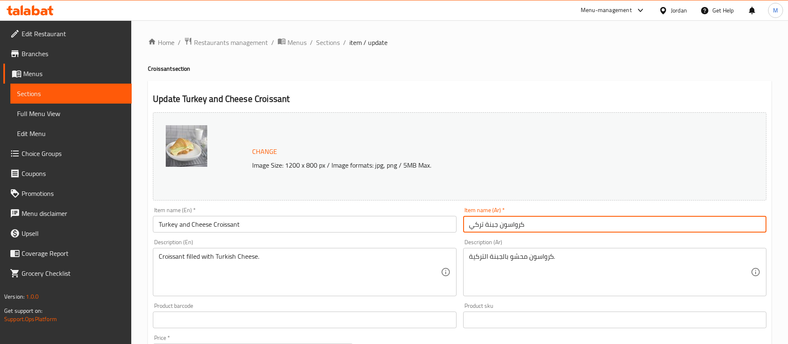
click at [506, 224] on input "كرواسون جبنة تركي" at bounding box center [614, 224] width 303 height 17
paste input "يركي والجبن"
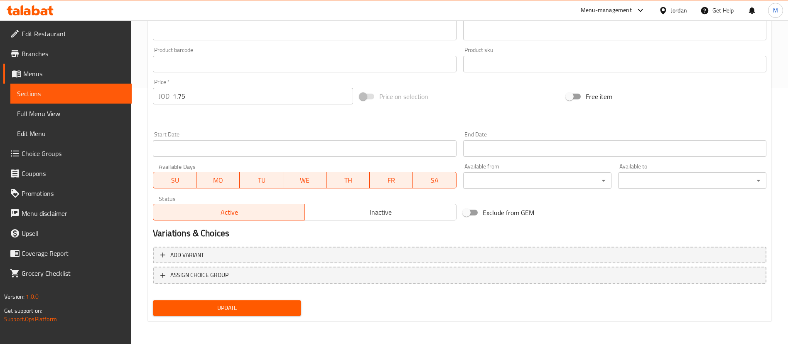
type input "كرواسون تيركي والجبن"
click at [265, 310] on span "Update" at bounding box center [227, 307] width 135 height 10
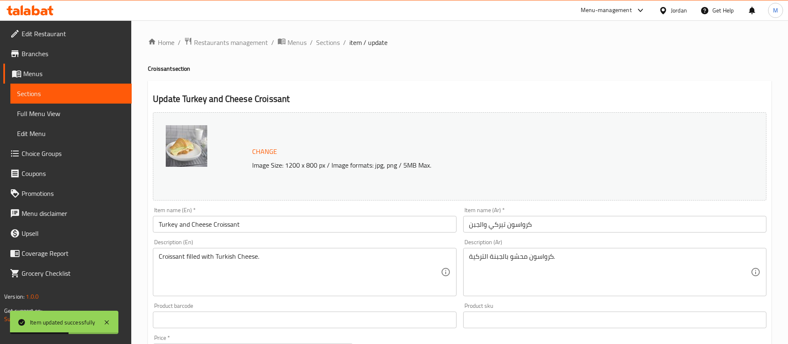
drag, startPoint x: 330, startPoint y: 44, endPoint x: 358, endPoint y: 64, distance: 34.0
click at [330, 44] on span "Sections" at bounding box center [328, 42] width 24 height 10
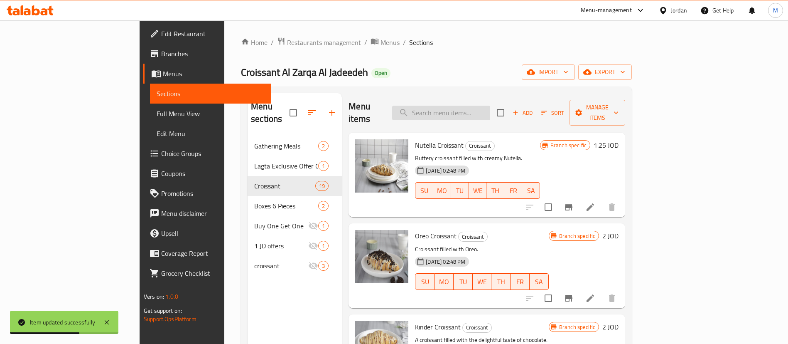
click at [478, 110] on input "search" at bounding box center [441, 113] width 98 height 15
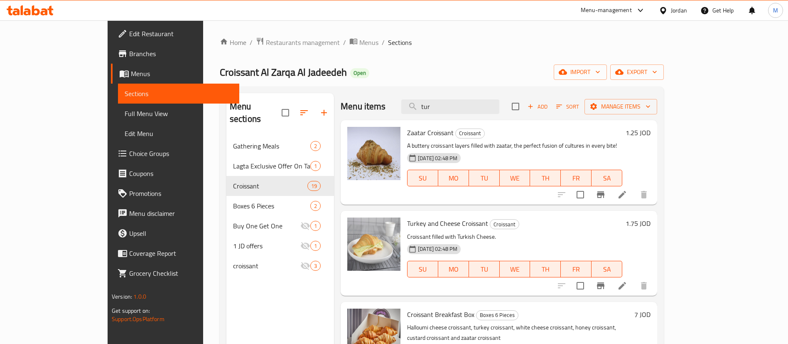
type input "tur"
click at [266, 41] on span "Restaurants management" at bounding box center [303, 42] width 74 height 10
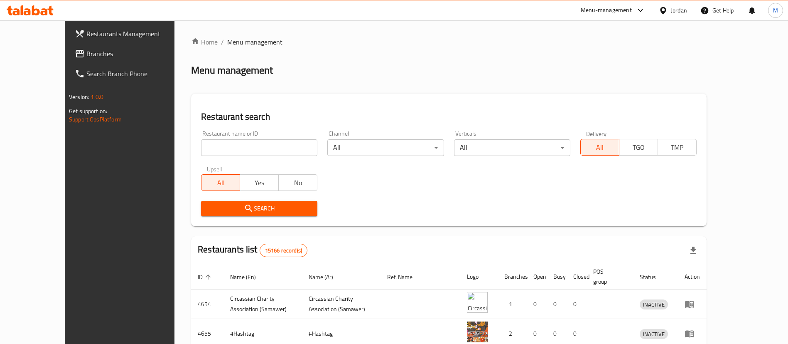
click at [254, 147] on input "search" at bounding box center [259, 147] width 116 height 17
type input "Croissant"
click at [267, 206] on span "Search" at bounding box center [259, 208] width 103 height 10
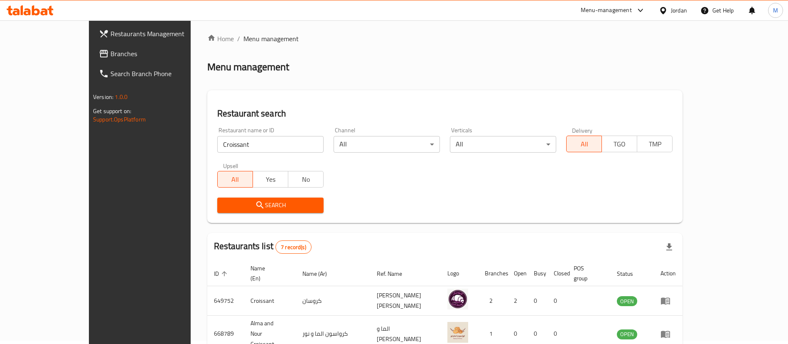
scroll to position [174, 0]
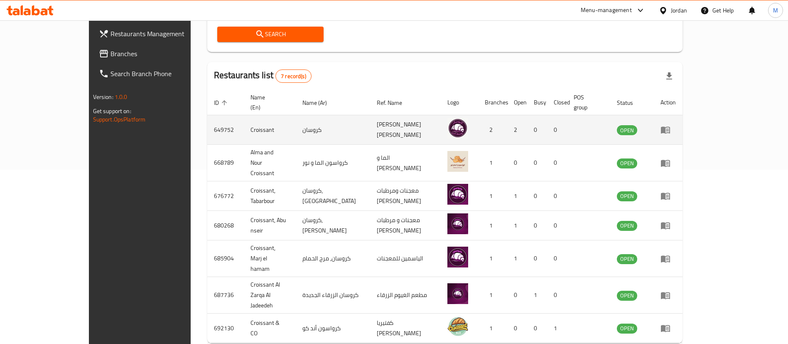
click at [669, 128] on icon "enhanced table" at bounding box center [667, 129] width 3 height 3
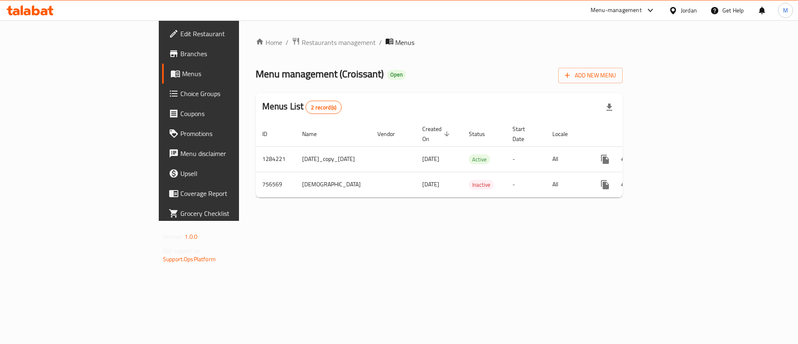
click at [180, 55] on span "Branches" at bounding box center [232, 54] width 105 height 10
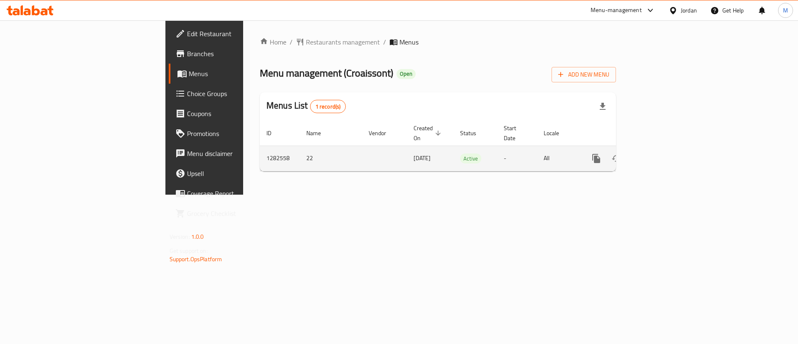
click at [666, 148] on link "enhanced table" at bounding box center [656, 158] width 20 height 20
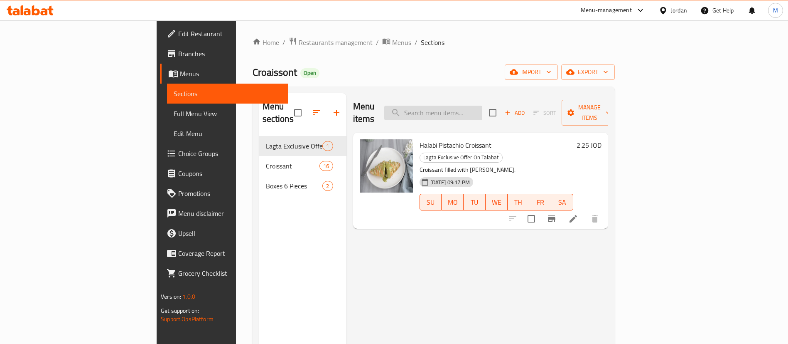
click at [482, 106] on input "search" at bounding box center [433, 113] width 98 height 15
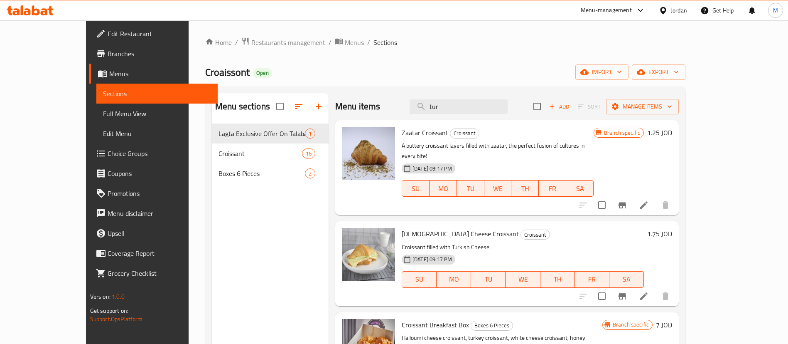
type input "tur"
click at [649, 291] on icon at bounding box center [644, 296] width 10 height 10
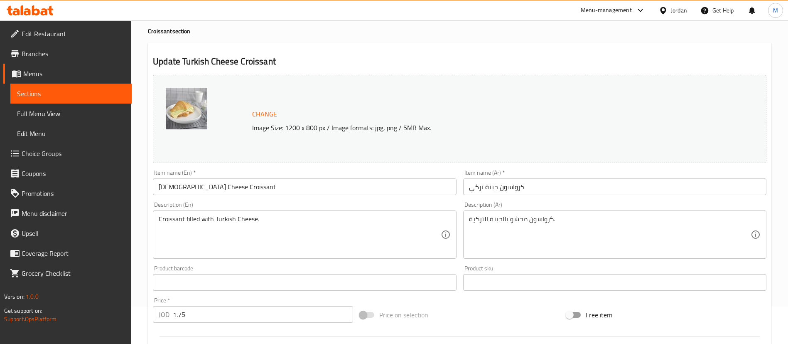
scroll to position [62, 0]
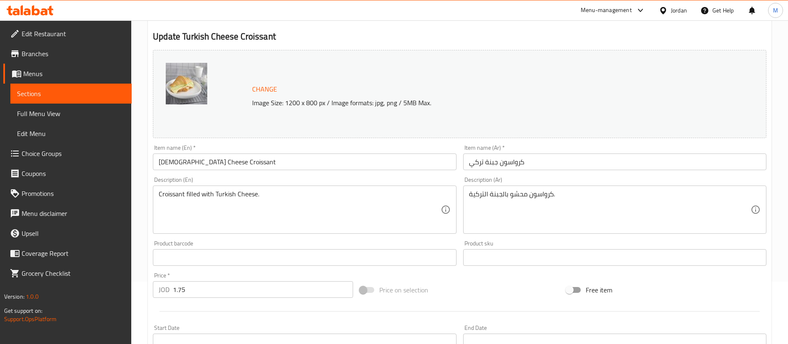
click at [324, 160] on input "[DEMOGRAPHIC_DATA] Cheese Croissant" at bounding box center [304, 161] width 303 height 17
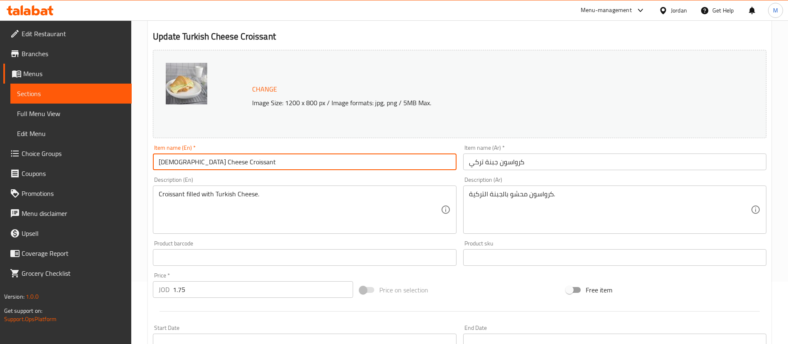
click at [324, 160] on input "[DEMOGRAPHIC_DATA] Cheese Croissant" at bounding box center [304, 161] width 303 height 17
paste input "ey and"
type input "Turkey and Cheese Croissant"
click at [522, 157] on input "كرواسون جبنة تركي" at bounding box center [614, 161] width 303 height 17
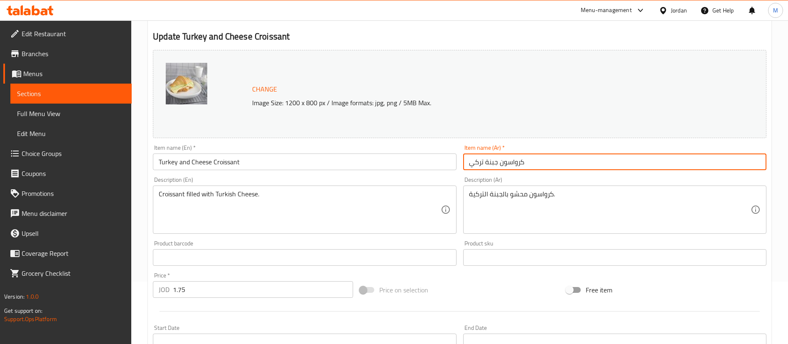
click at [522, 157] on input "كرواسون جبنة تركي" at bounding box center [614, 161] width 303 height 17
paste input "يركي والجبن"
type input "كرواسون تيركي والجبن"
click at [453, 93] on div "Change Image Size: 1200 x 800 px / Image formats: jpg, png / 5MB Max." at bounding box center [469, 94] width 441 height 27
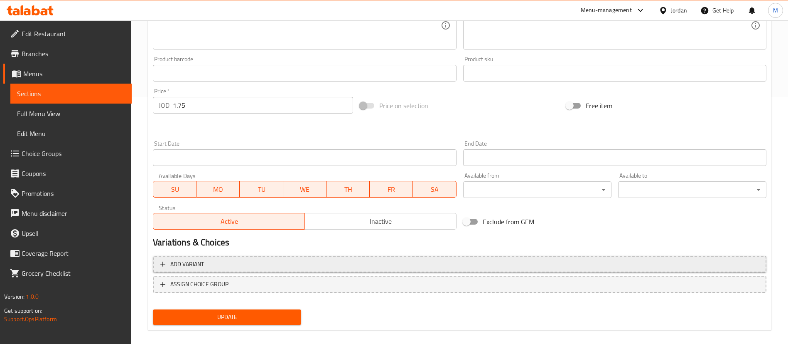
scroll to position [249, 0]
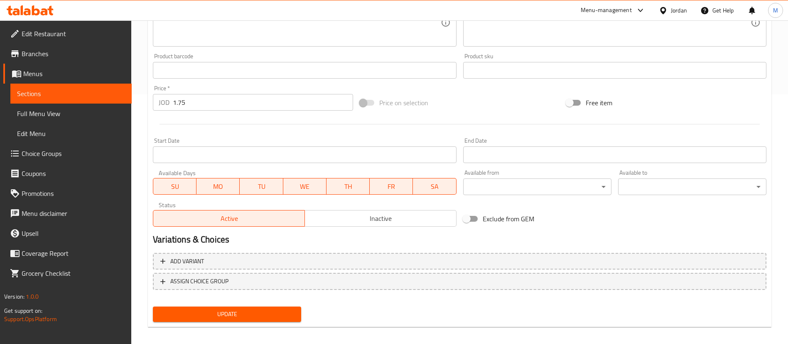
click at [280, 318] on span "Update" at bounding box center [227, 314] width 135 height 10
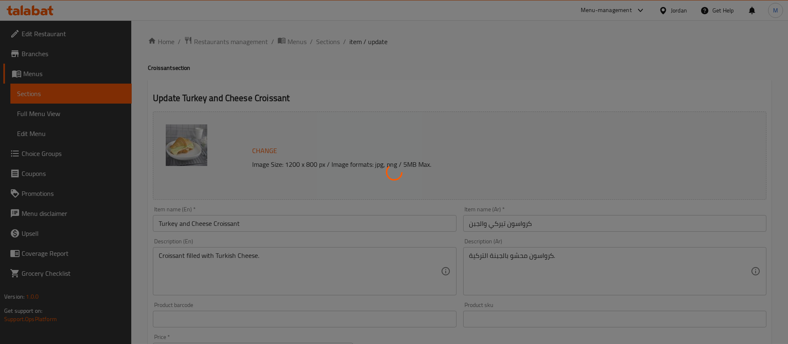
scroll to position [0, 0]
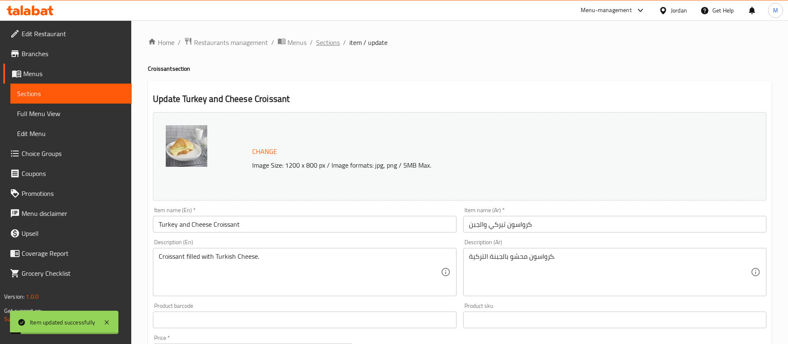
click at [330, 45] on span "Sections" at bounding box center [328, 42] width 24 height 10
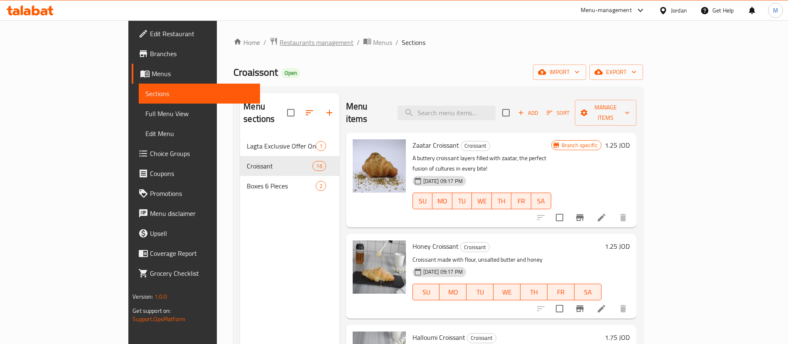
click at [280, 37] on span "Restaurants management" at bounding box center [317, 42] width 74 height 10
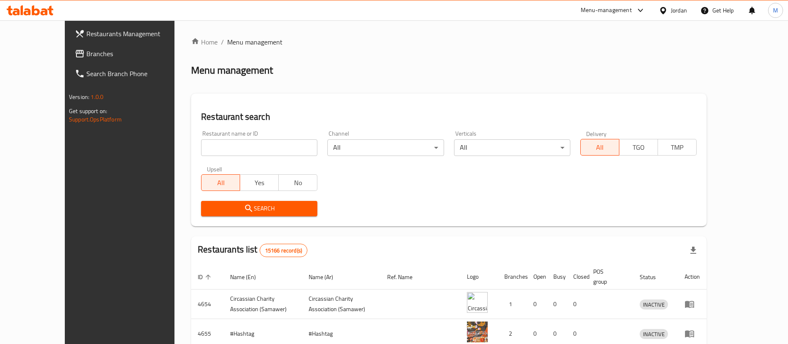
click at [602, 13] on div "Menu-management" at bounding box center [606, 10] width 51 height 10
click at [594, 56] on div "Agent Campaigns Center" at bounding box center [559, 55] width 76 height 19
